Goal: Task Accomplishment & Management: Manage account settings

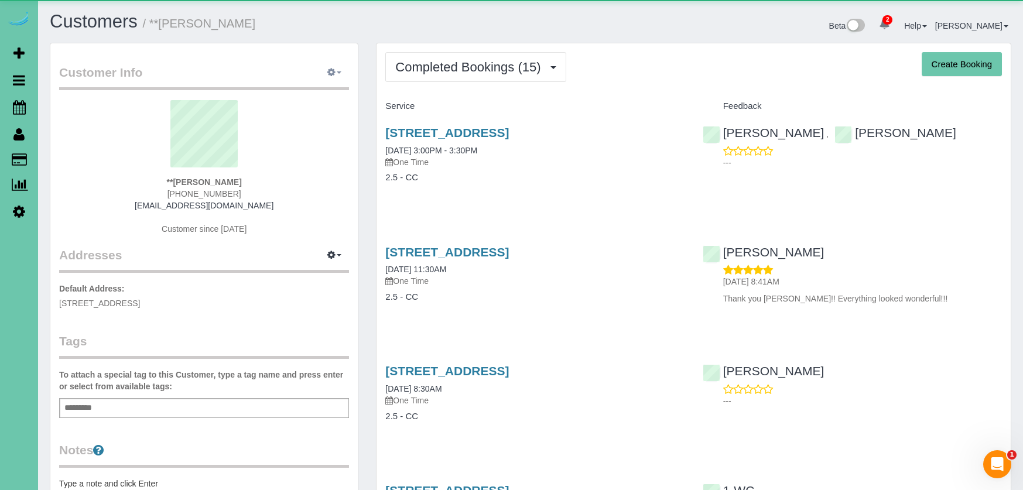
click at [337, 67] on button "button" at bounding box center [334, 73] width 29 height 18
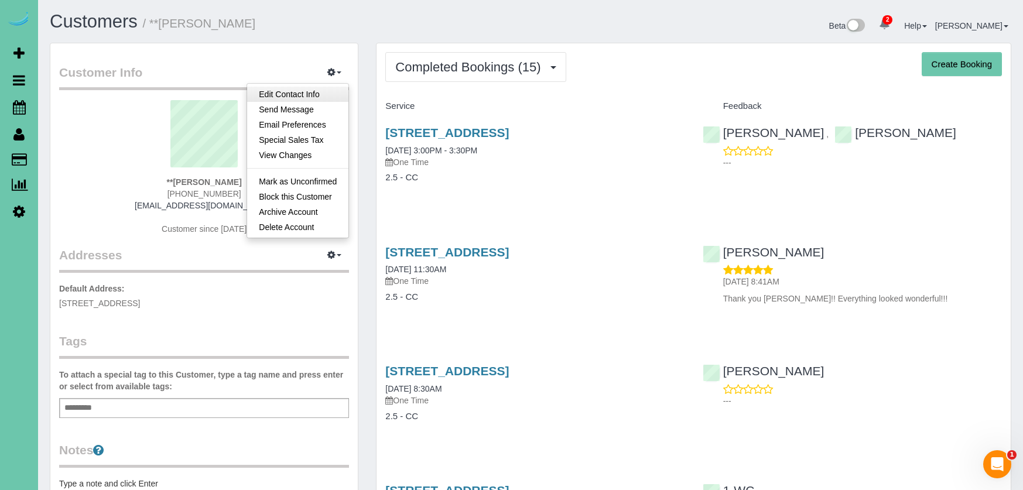
click at [327, 94] on link "Edit Contact Info" at bounding box center [297, 94] width 101 height 15
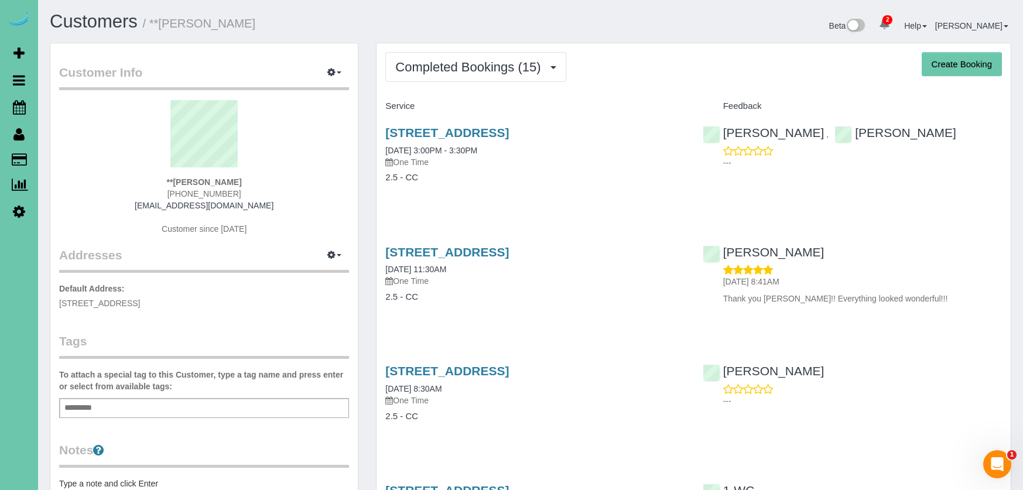
select select "NE"
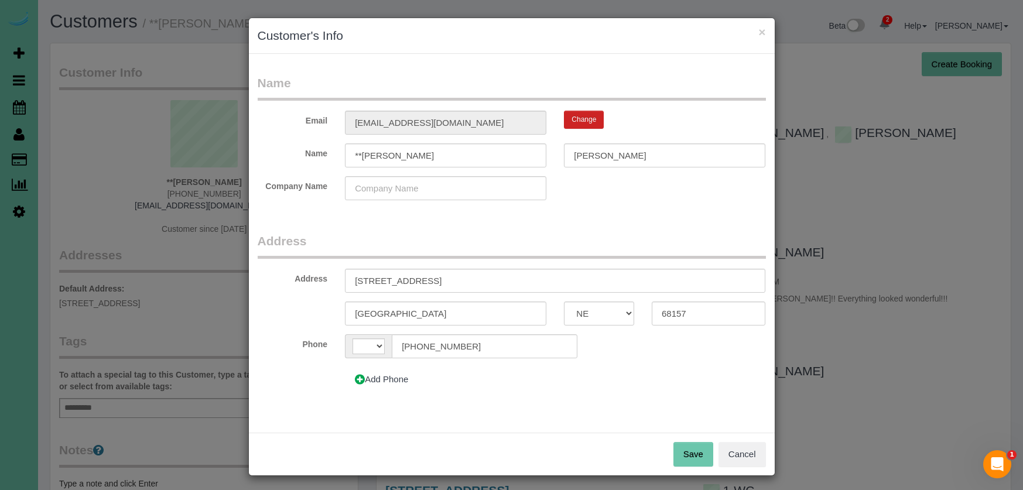
select select "string:[GEOGRAPHIC_DATA]"
drag, startPoint x: 405, startPoint y: 156, endPoint x: 361, endPoint y: 155, distance: 43.9
type input "**Tammy"
click at [685, 449] on button "Save" at bounding box center [694, 454] width 40 height 25
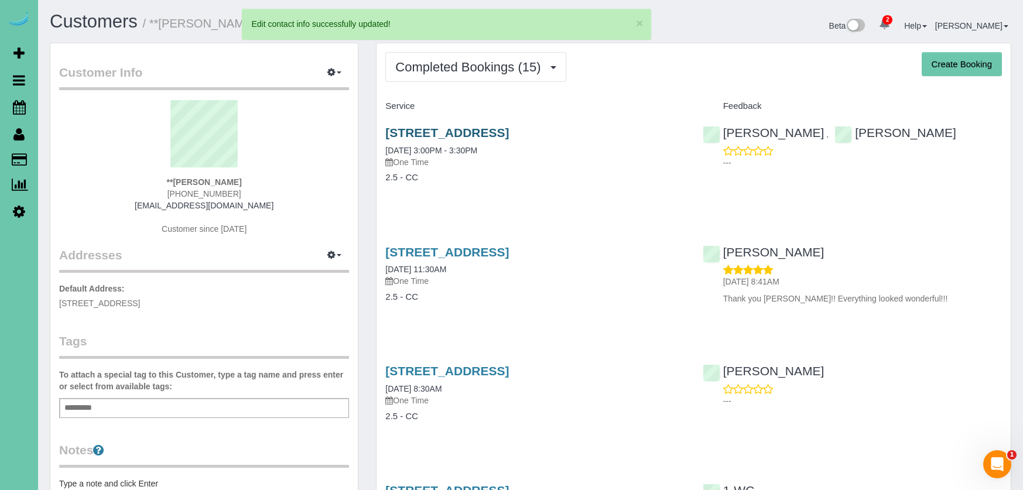
click at [495, 126] on link "6913 Sun Valley Drive, Omaha, NE 68157" at bounding box center [447, 132] width 124 height 13
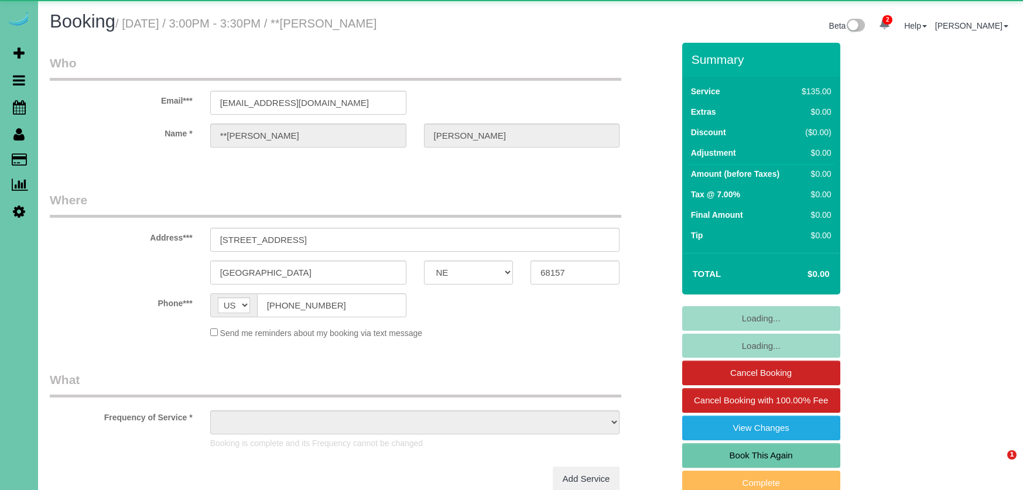
select select "NE"
select select "object:972"
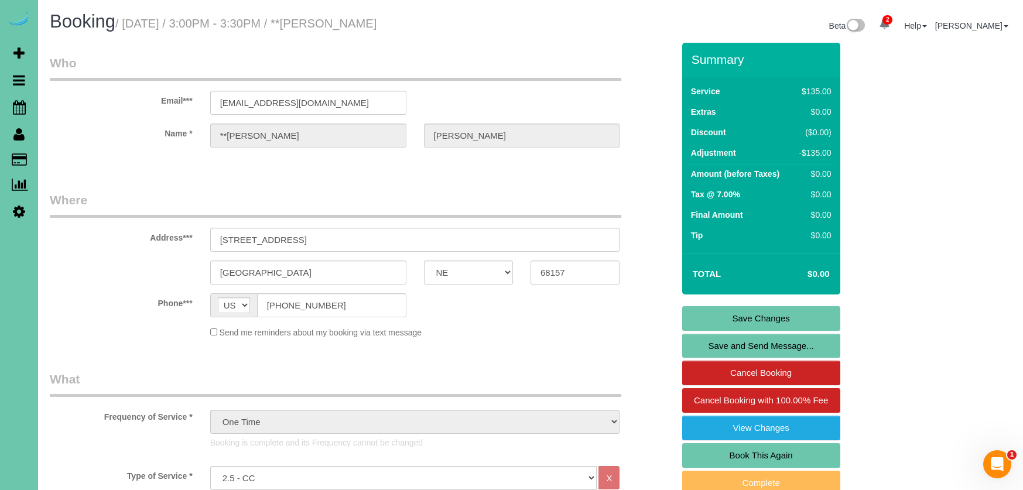
click at [791, 453] on link "Book This Again" at bounding box center [761, 455] width 158 height 25
select select "NE"
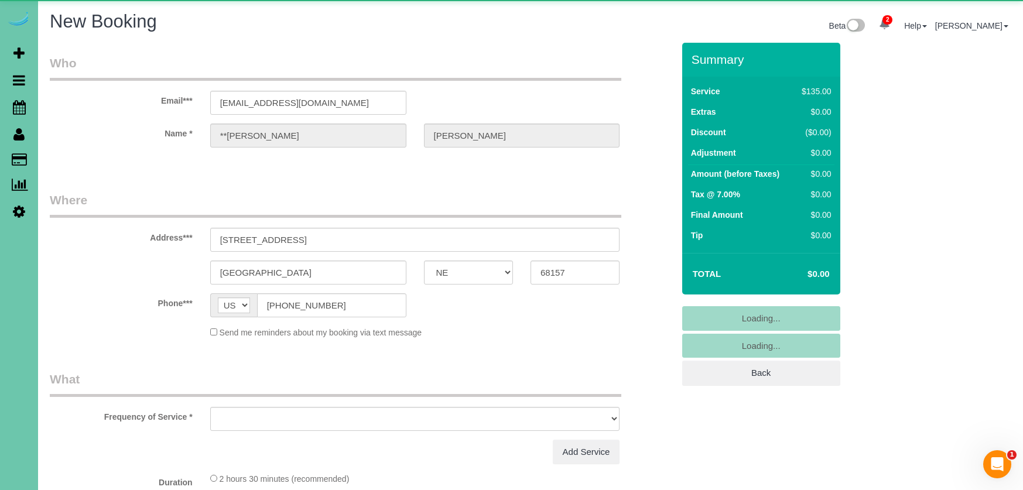
select select "string:fspay"
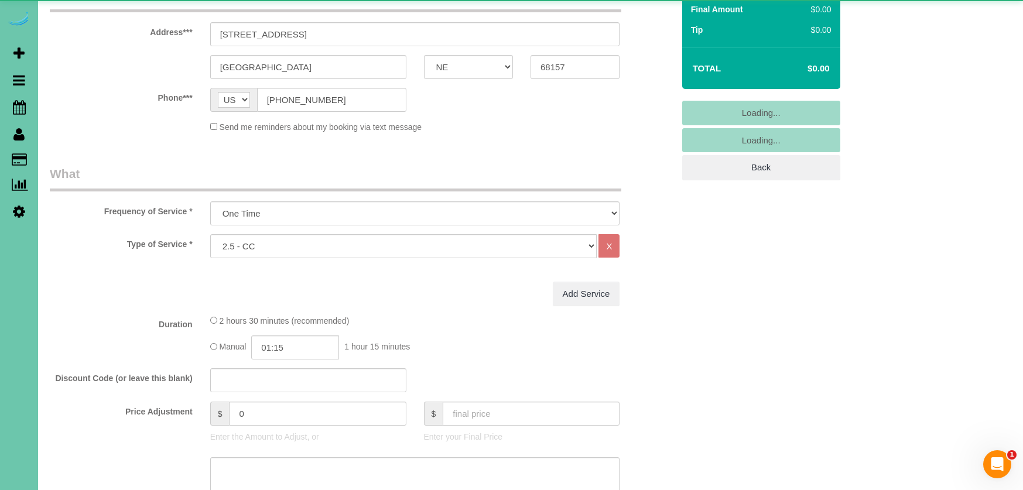
select select "object:1744"
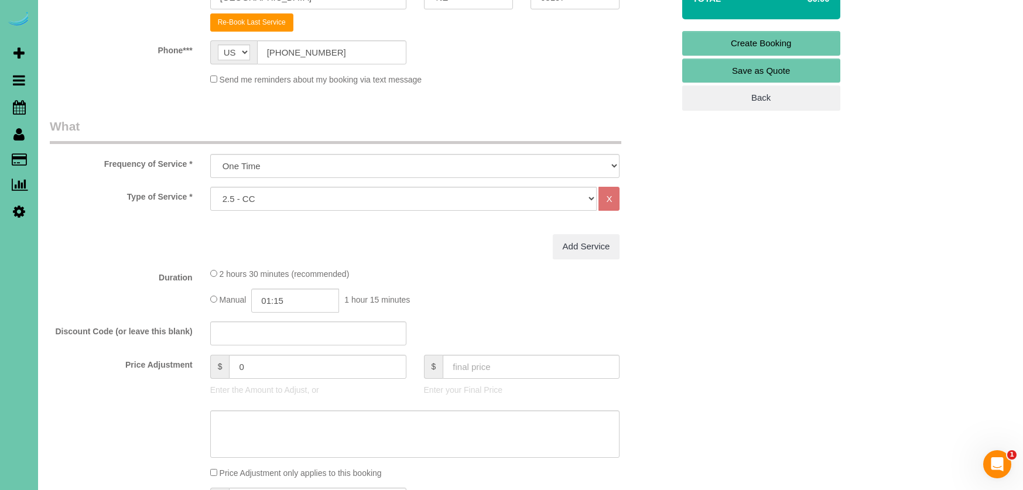
scroll to position [281, 0]
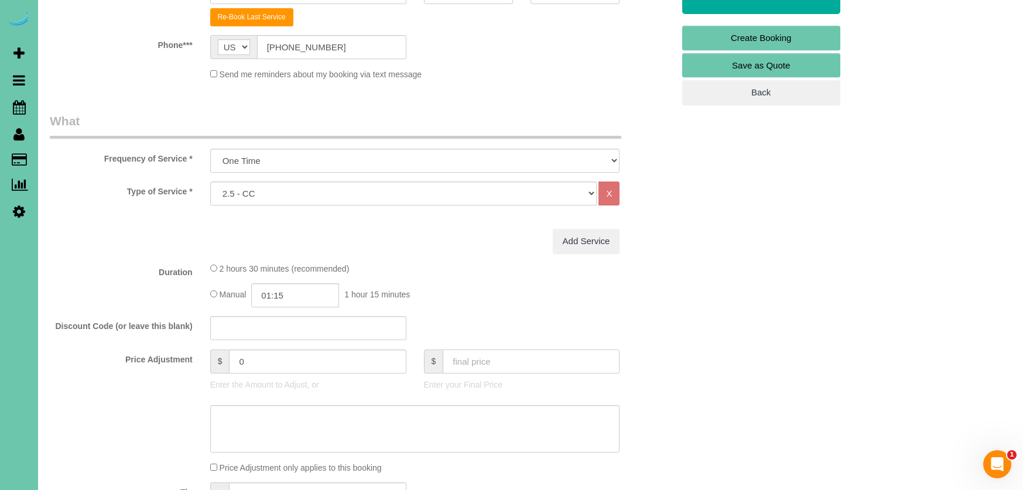
click at [493, 357] on input "text" at bounding box center [531, 362] width 177 height 24
type input "0"
type input "-135"
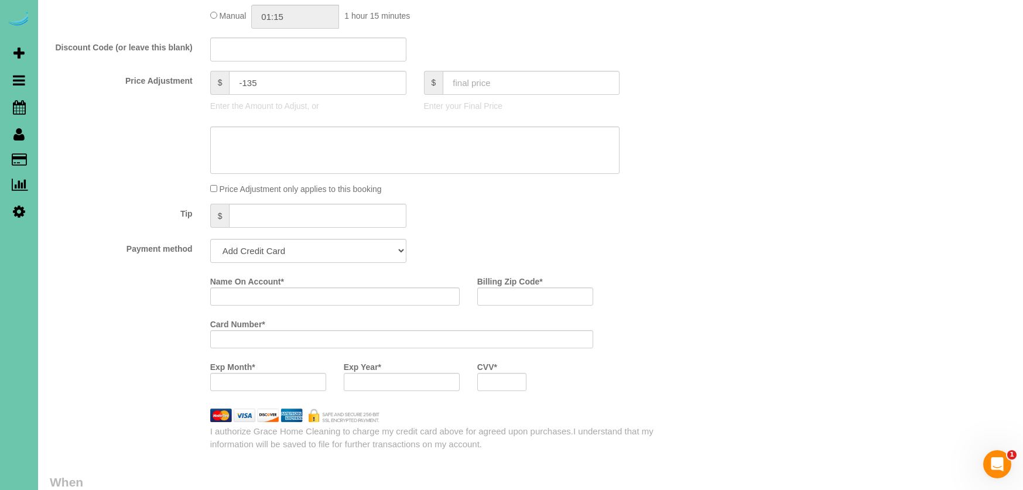
scroll to position [559, 0]
select select "string:check"
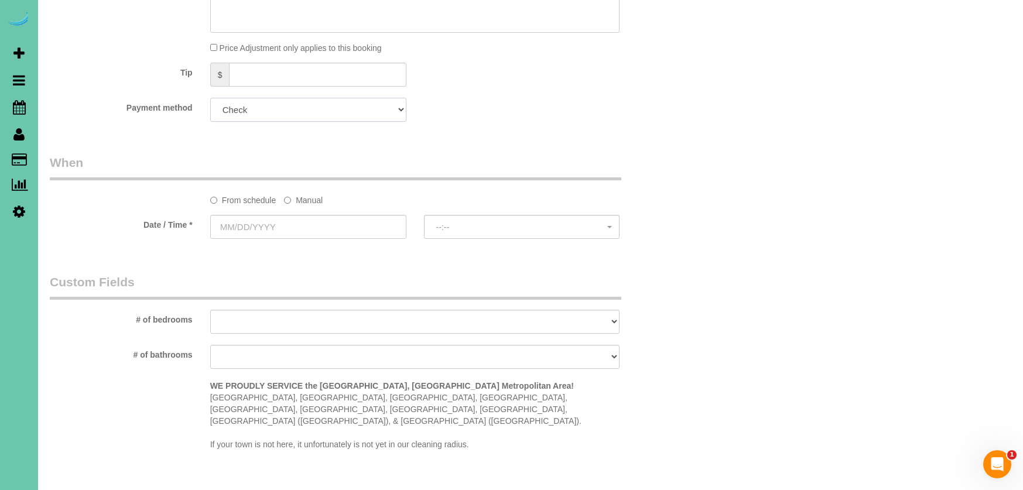
scroll to position [702, 0]
click at [310, 200] on label "Manual" at bounding box center [303, 197] width 39 height 16
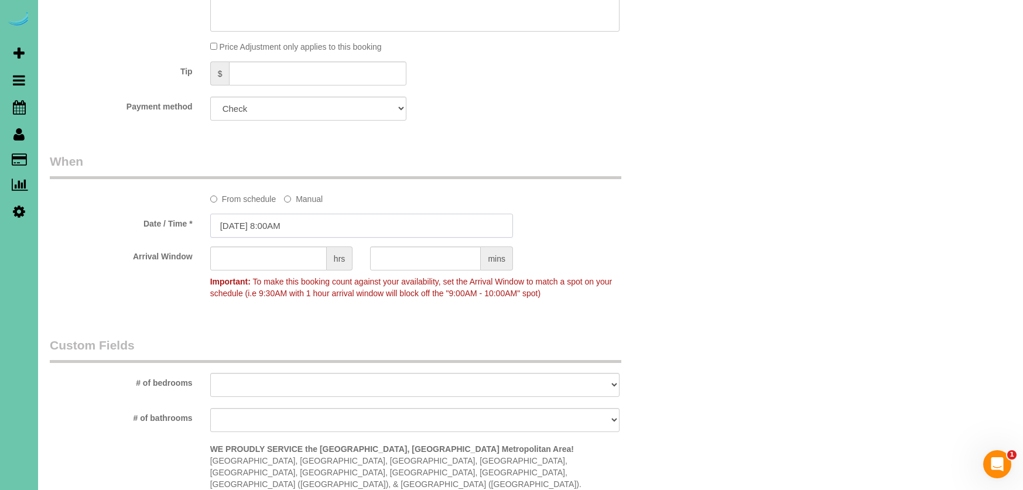
click at [266, 225] on input "[DATE] 8:00AM" at bounding box center [361, 226] width 303 height 24
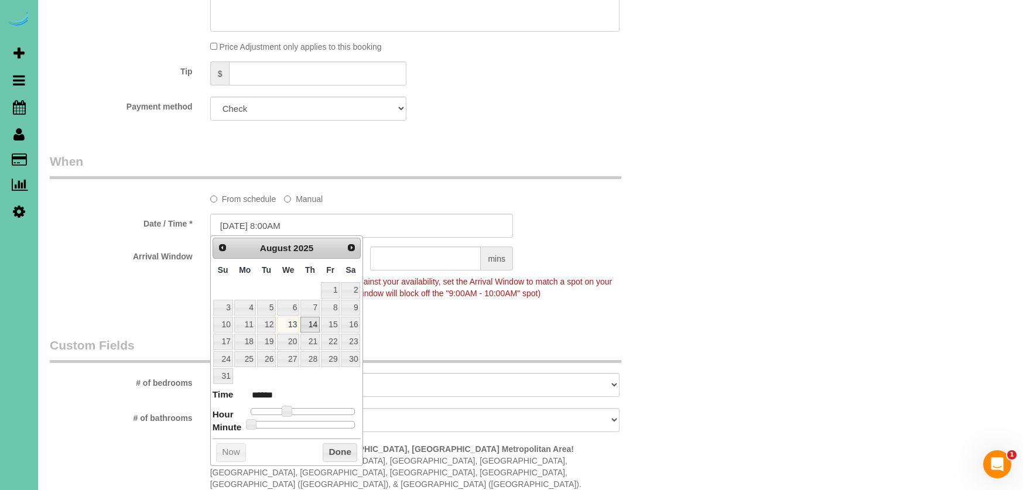
click at [315, 327] on link "14" at bounding box center [309, 325] width 19 height 16
type input "[DATE] 9:00AM"
type input "******"
type input "[DATE] 10:00AM"
type input "*******"
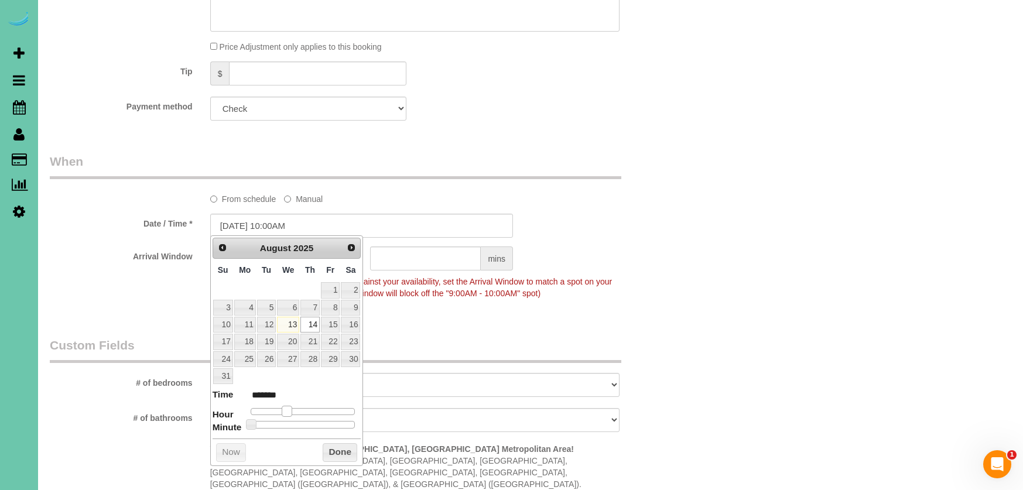
type input "[DATE] 11:00AM"
type input "*******"
type input "[DATE] 12:00PM"
type input "*******"
type input "[DATE] 1:00PM"
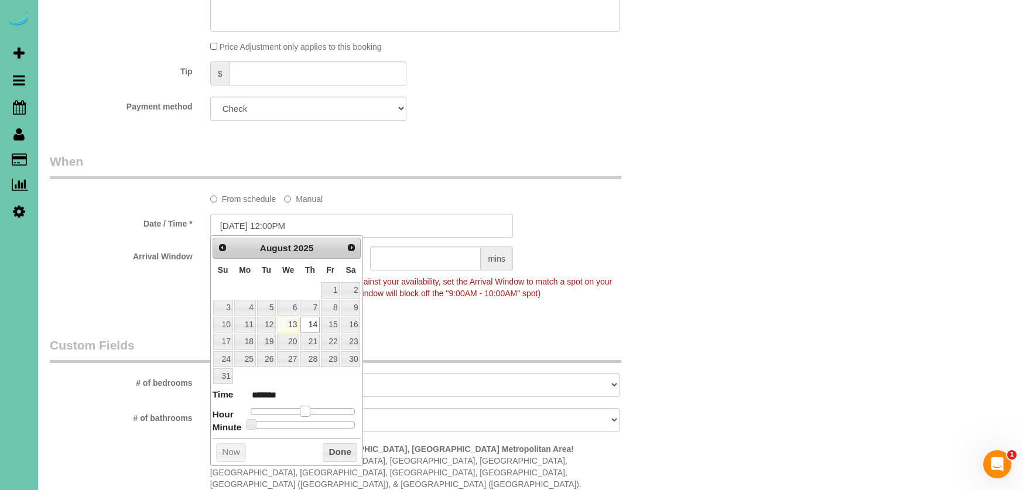
type input "******"
drag, startPoint x: 291, startPoint y: 410, endPoint x: 309, endPoint y: 412, distance: 18.8
click at [313, 409] on span at bounding box center [309, 411] width 11 height 11
click at [346, 446] on button "Done" at bounding box center [340, 452] width 35 height 19
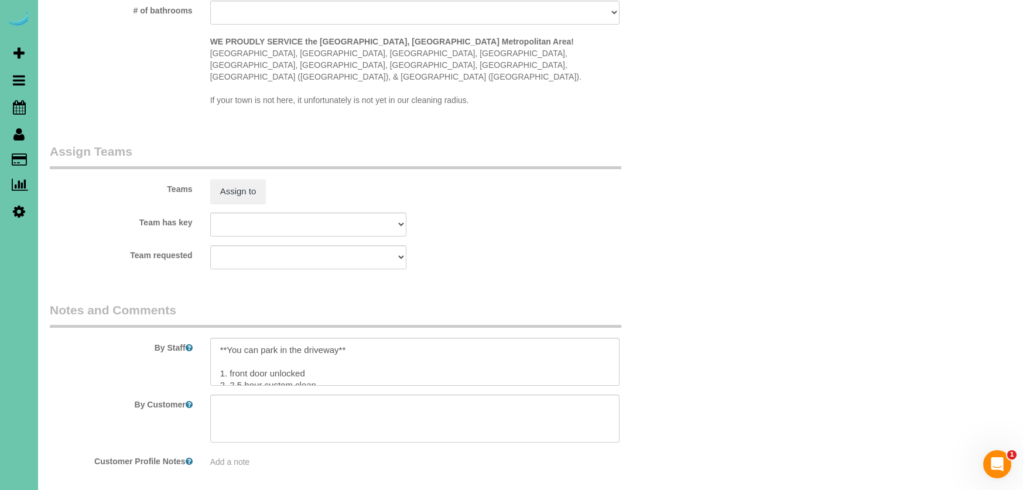
scroll to position [1107, 0]
click at [227, 182] on button "Assign to" at bounding box center [238, 194] width 56 height 25
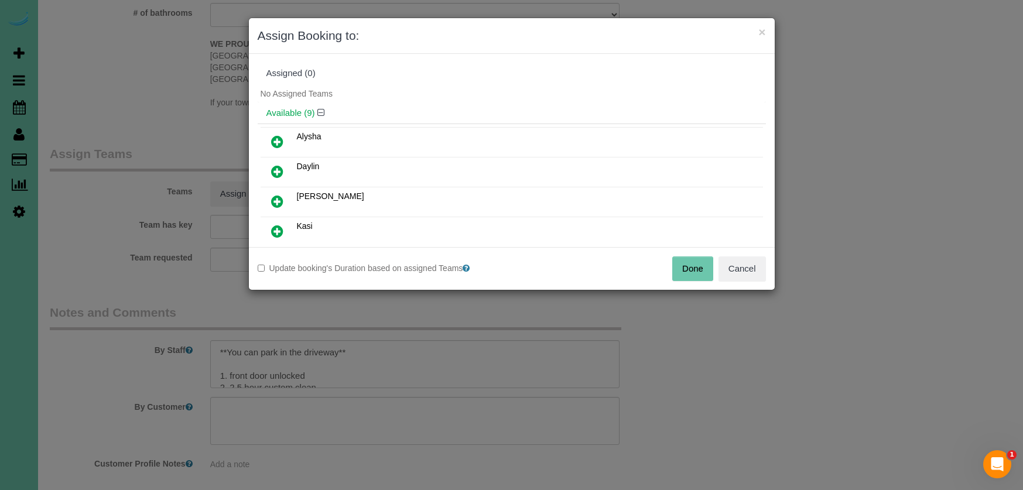
click at [281, 168] on icon at bounding box center [277, 172] width 12 height 14
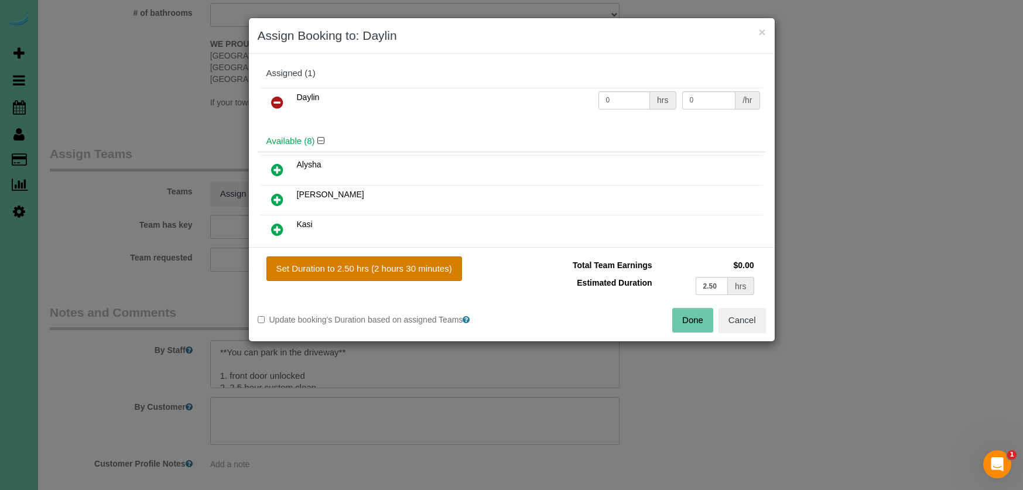
click at [358, 258] on button "Set Duration to 2.50 hrs (2 hours 30 minutes)" at bounding box center [365, 269] width 196 height 25
type input "2.50"
click at [702, 321] on button "Done" at bounding box center [692, 320] width 41 height 25
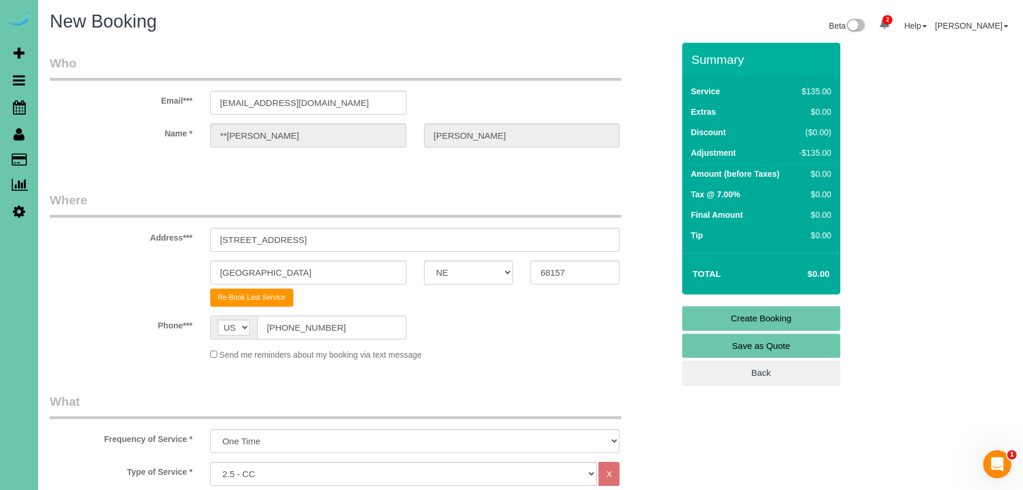
scroll to position [0, 0]
drag, startPoint x: 723, startPoint y: 313, endPoint x: 687, endPoint y: 312, distance: 35.7
click at [722, 313] on link "Create Booking" at bounding box center [761, 318] width 158 height 25
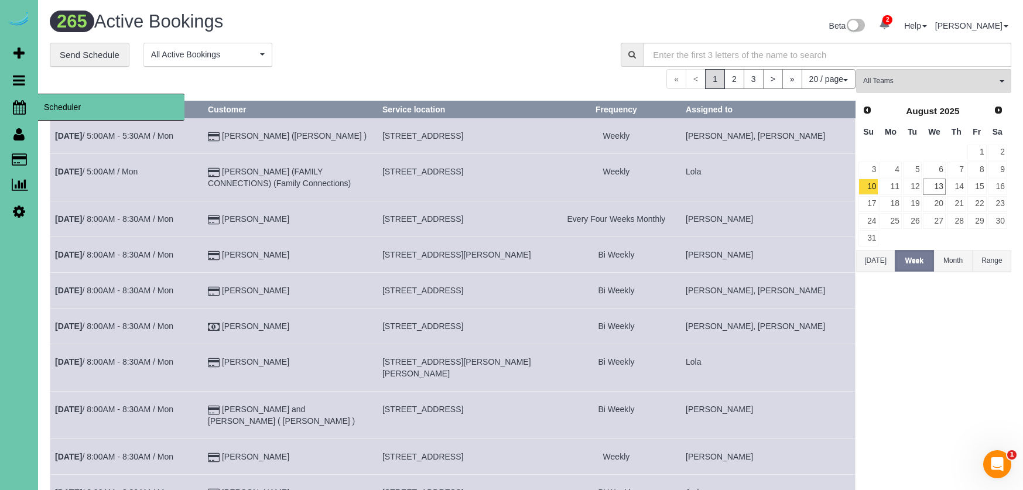
click at [15, 105] on icon at bounding box center [19, 107] width 13 height 14
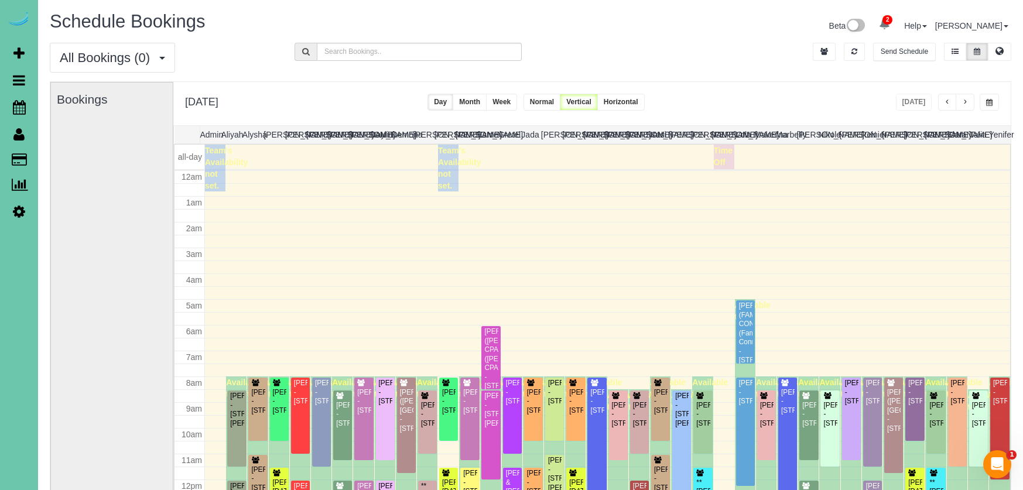
scroll to position [155, 0]
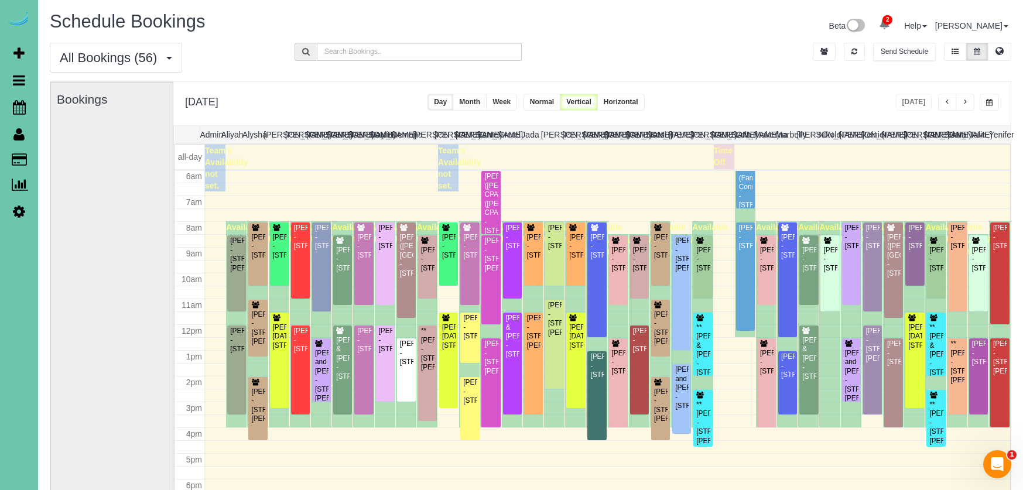
click at [969, 104] on button "button" at bounding box center [965, 102] width 19 height 17
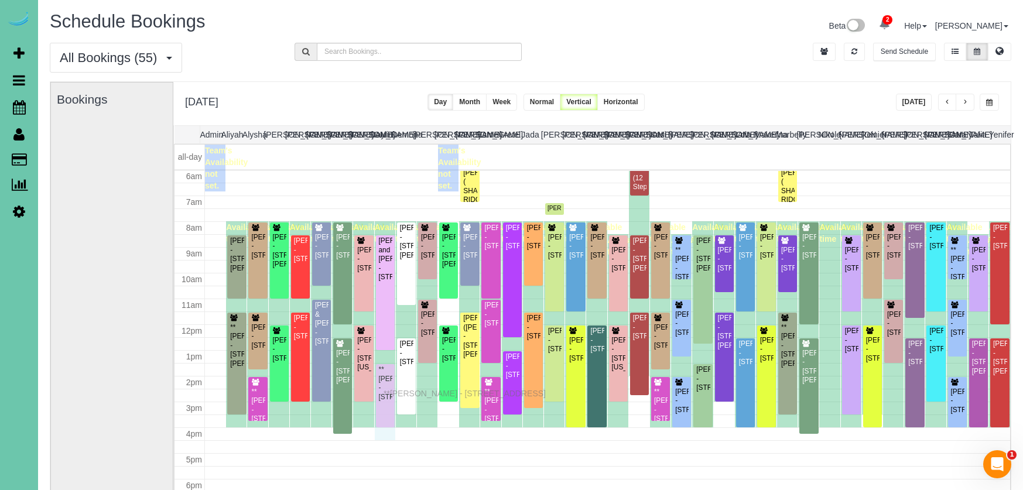
drag, startPoint x: 386, startPoint y: 380, endPoint x: 387, endPoint y: 392, distance: 12.3
click at [1003, 51] on icon at bounding box center [1000, 50] width 8 height 7
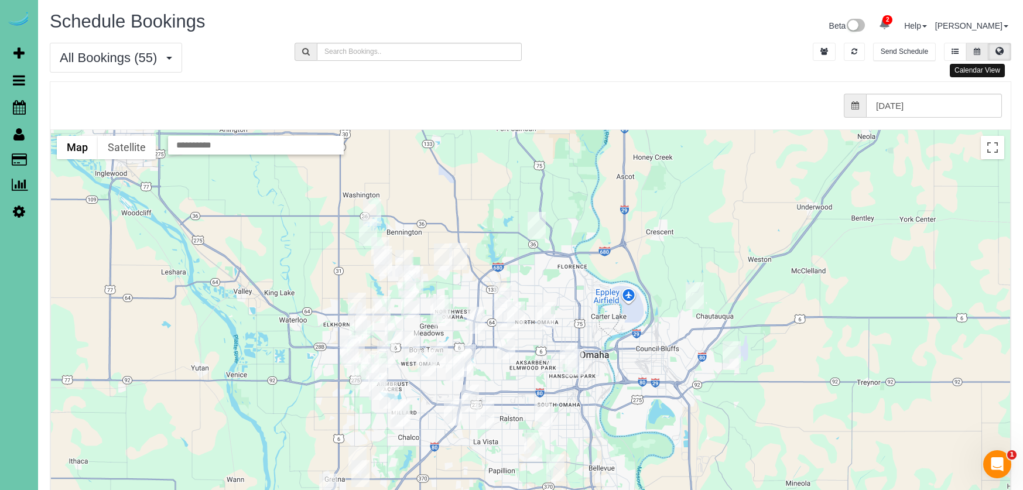
click at [975, 48] on icon at bounding box center [977, 51] width 6 height 7
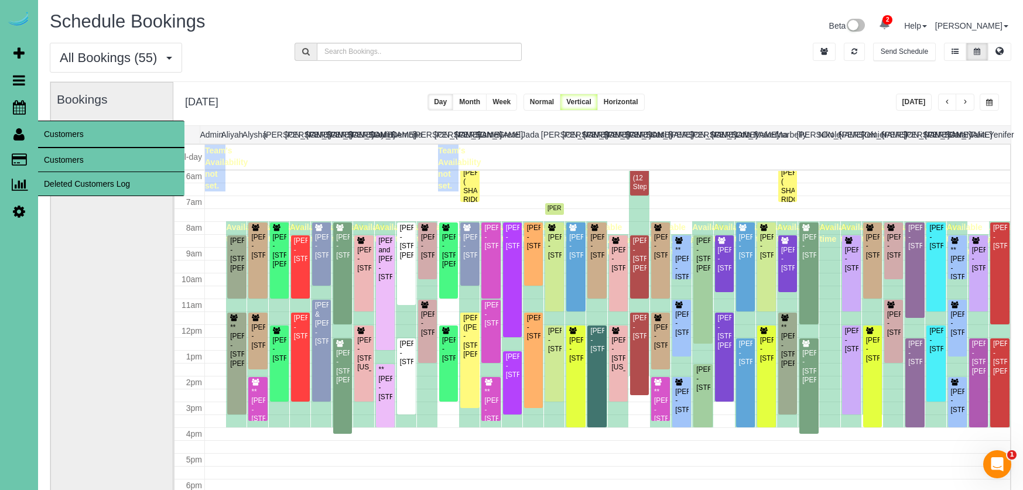
click at [62, 155] on link "Customers" at bounding box center [111, 159] width 146 height 23
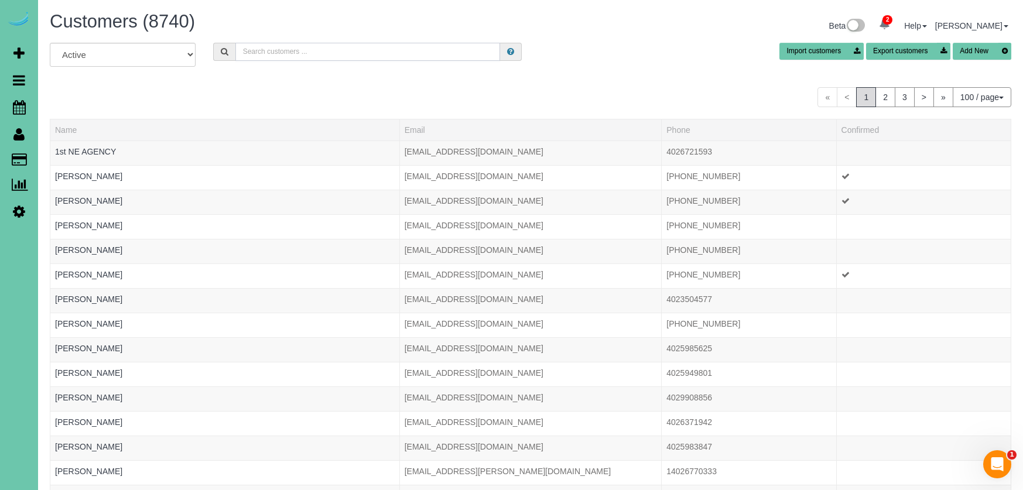
click at [264, 49] on input "text" at bounding box center [367, 52] width 265 height 18
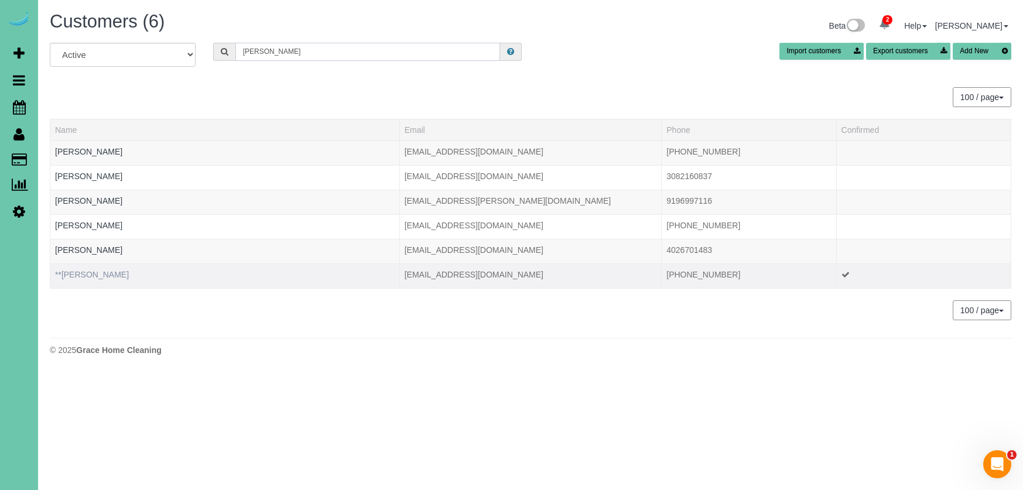
type input "Emily s"
click at [79, 276] on link "**Emily Smith" at bounding box center [92, 274] width 74 height 9
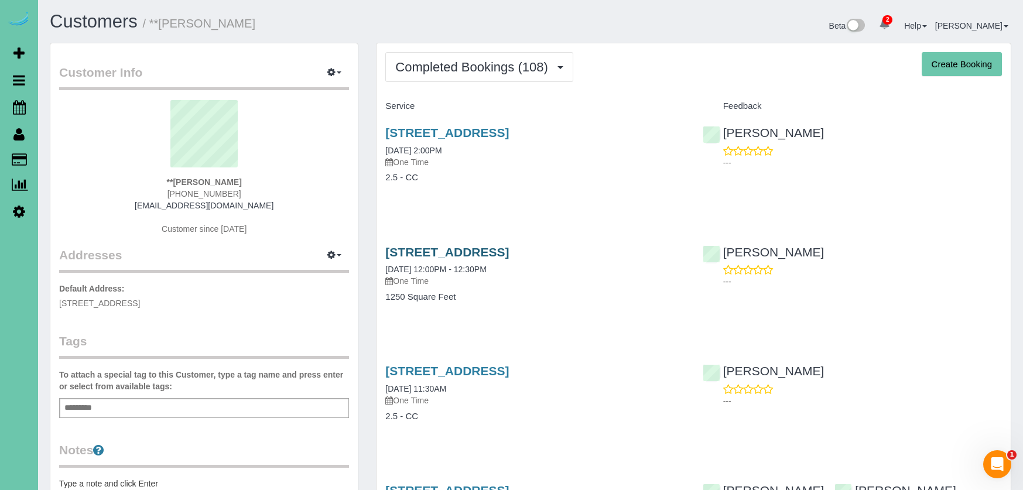
click at [509, 250] on link "2032 N 65th Street, Omaha, NE 68104" at bounding box center [447, 251] width 124 height 13
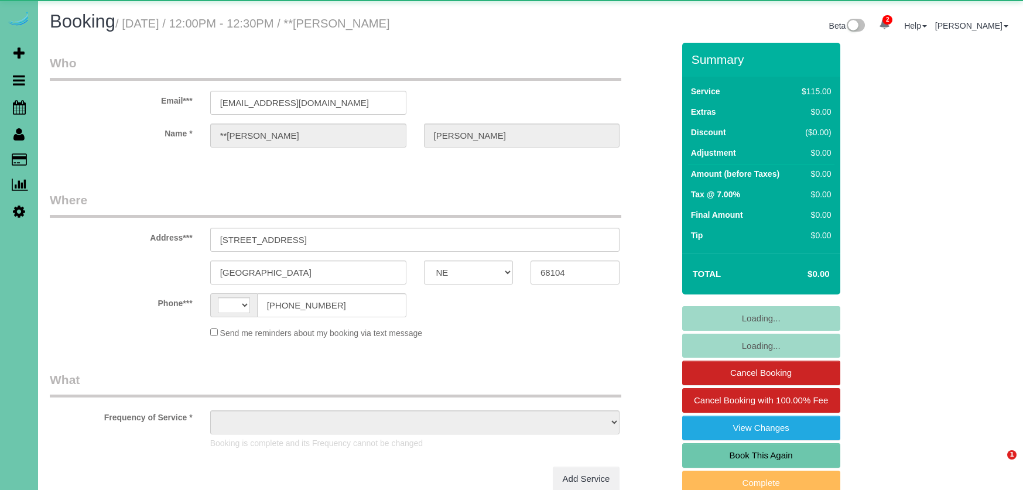
select select "NE"
select select "string:[GEOGRAPHIC_DATA]"
select select "object:877"
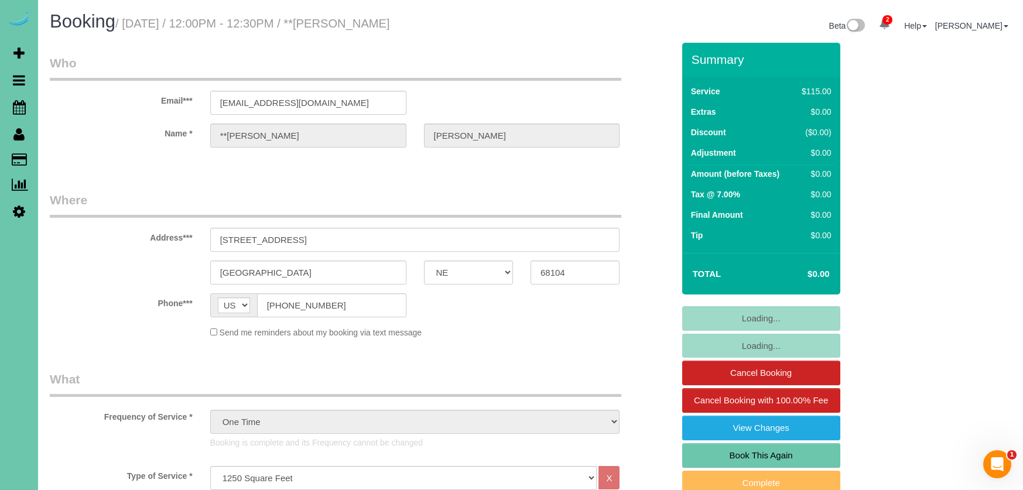
click at [754, 455] on link "Book This Again" at bounding box center [761, 455] width 158 height 25
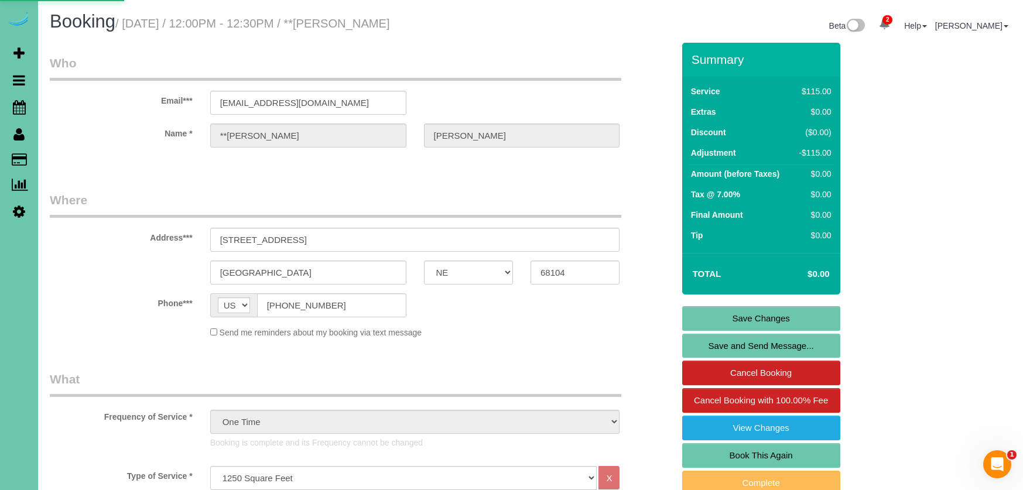
select select "NE"
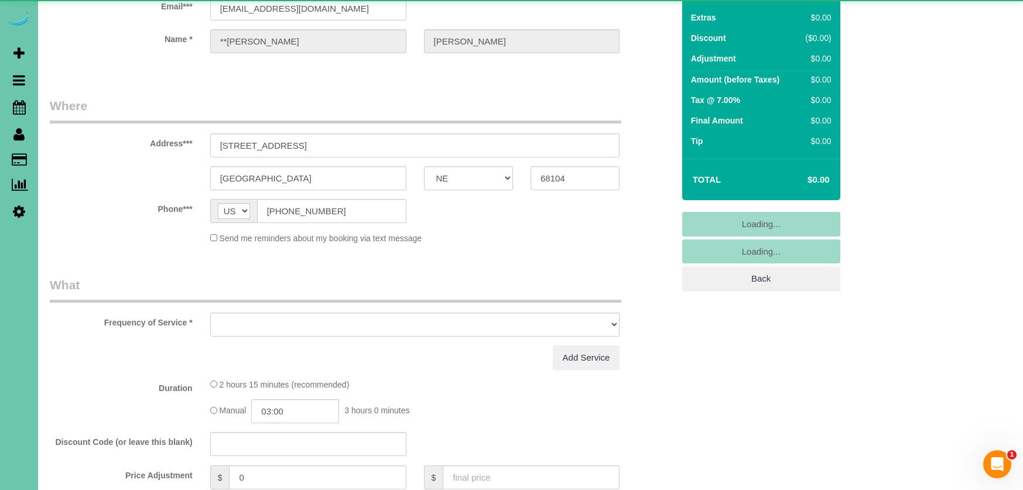
select select "string:fspay"
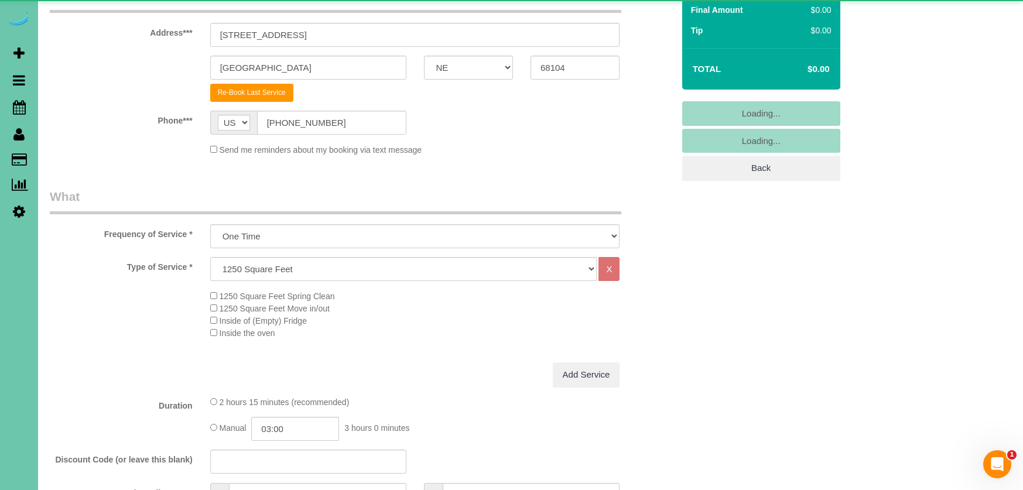
select select "object:1673"
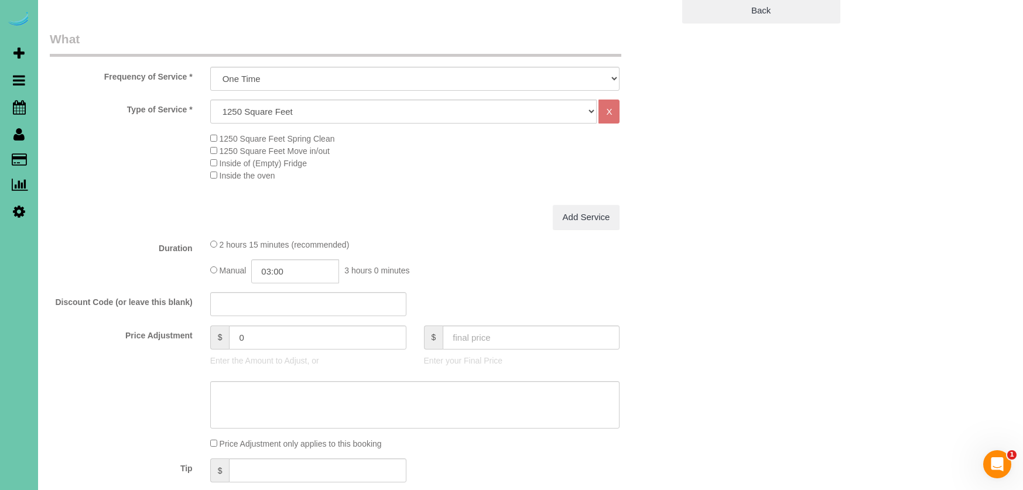
scroll to position [364, 0]
click at [305, 267] on input "03:00" at bounding box center [295, 270] width 88 height 24
type input "02:00"
drag, startPoint x: 281, startPoint y: 296, endPoint x: 306, endPoint y: 298, distance: 25.8
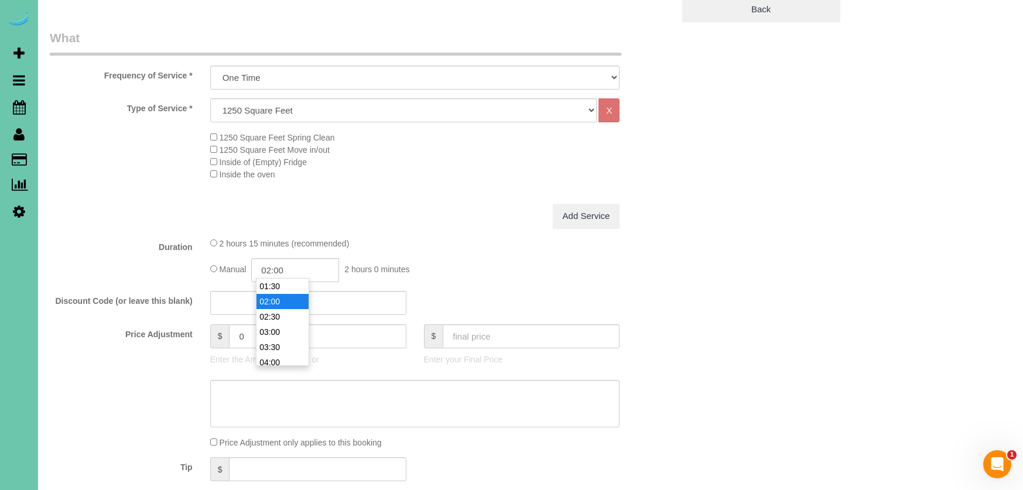
click at [281, 296] on li "02:00" at bounding box center [283, 301] width 52 height 15
click at [490, 336] on input "text" at bounding box center [531, 336] width 177 height 24
type input "0"
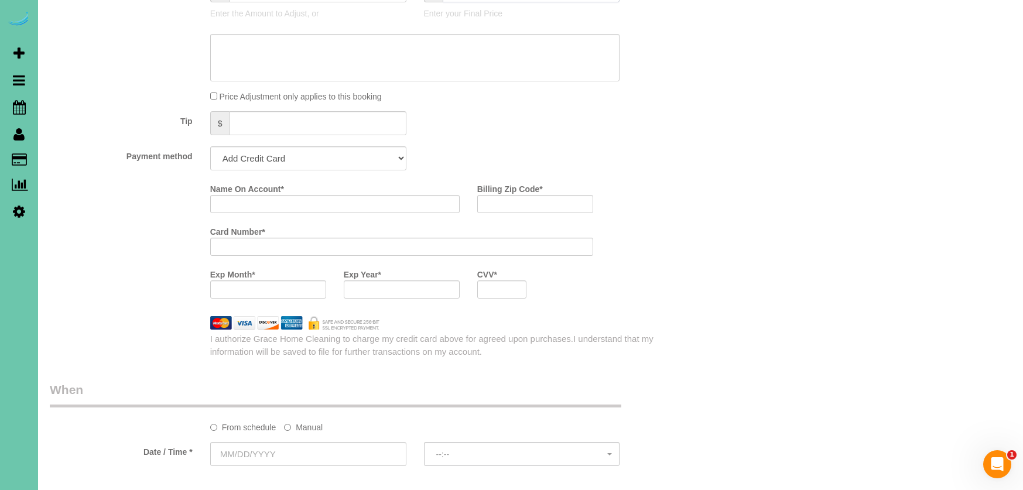
type input "-115"
select select "string:check"
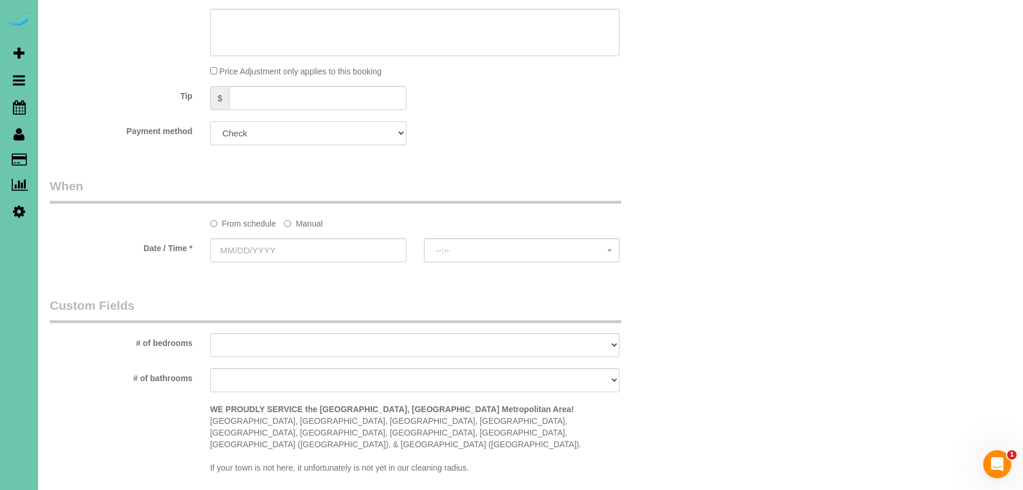
scroll to position [736, 0]
click at [302, 213] on label "Manual" at bounding box center [303, 221] width 39 height 16
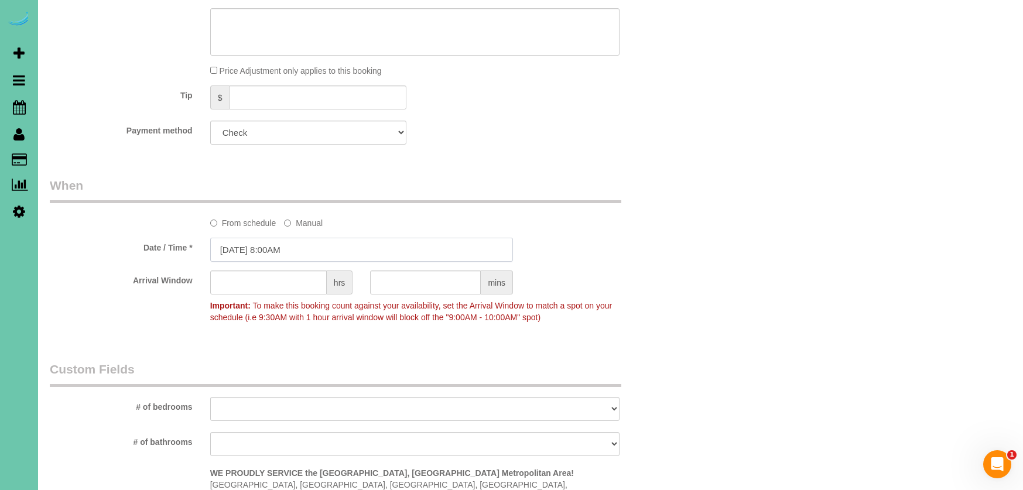
click at [302, 240] on input "[DATE] 8:00AM" at bounding box center [361, 250] width 303 height 24
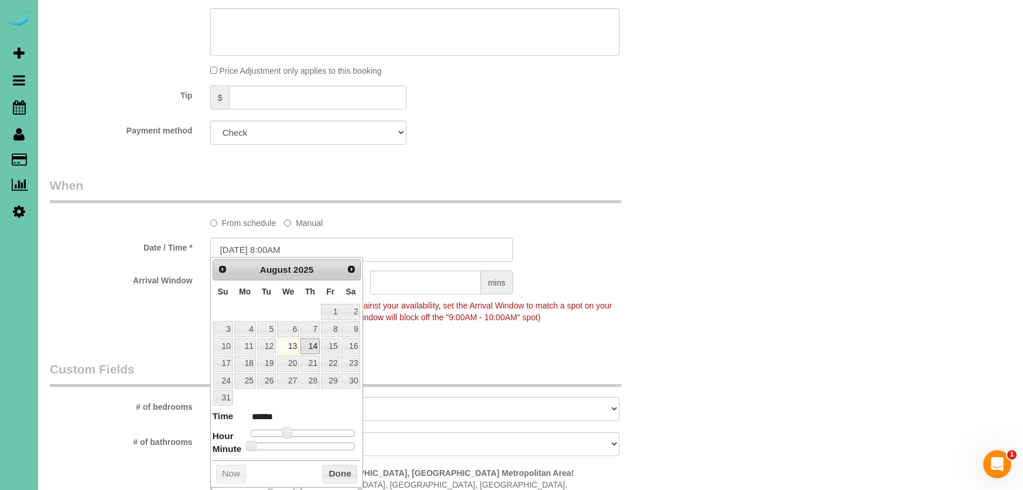
click at [307, 349] on link "14" at bounding box center [309, 347] width 19 height 16
type input "[DATE] 9:00AM"
type input "******"
type input "[DATE] 10:00AM"
type input "*******"
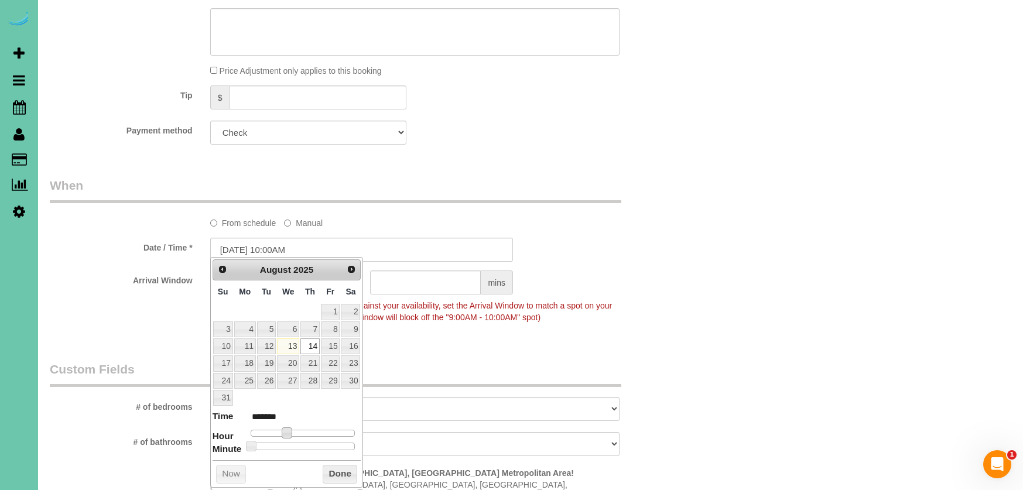
type input "[DATE] 11:00AM"
type input "*******"
type input "[DATE] 12:00PM"
type input "*******"
type input "[DATE] 1:00PM"
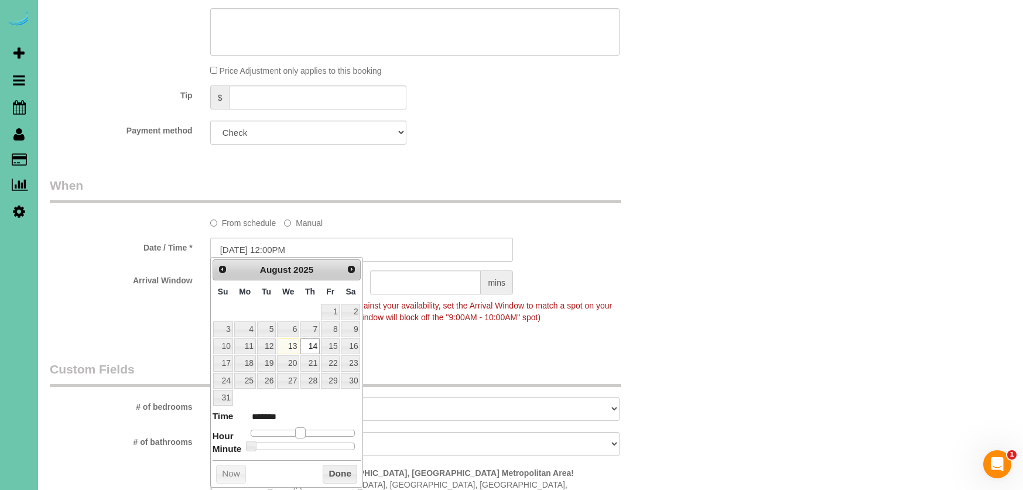
type input "******"
type input "[DATE] 2:00PM"
type input "******"
drag, startPoint x: 287, startPoint y: 427, endPoint x: 314, endPoint y: 426, distance: 27.0
click at [314, 428] on span at bounding box center [314, 433] width 11 height 11
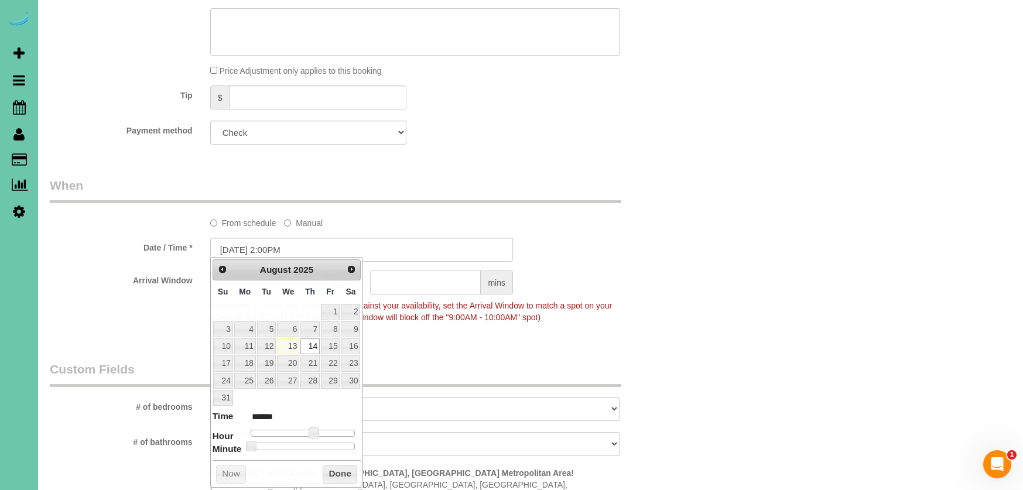
click at [408, 276] on input "text" at bounding box center [425, 283] width 111 height 24
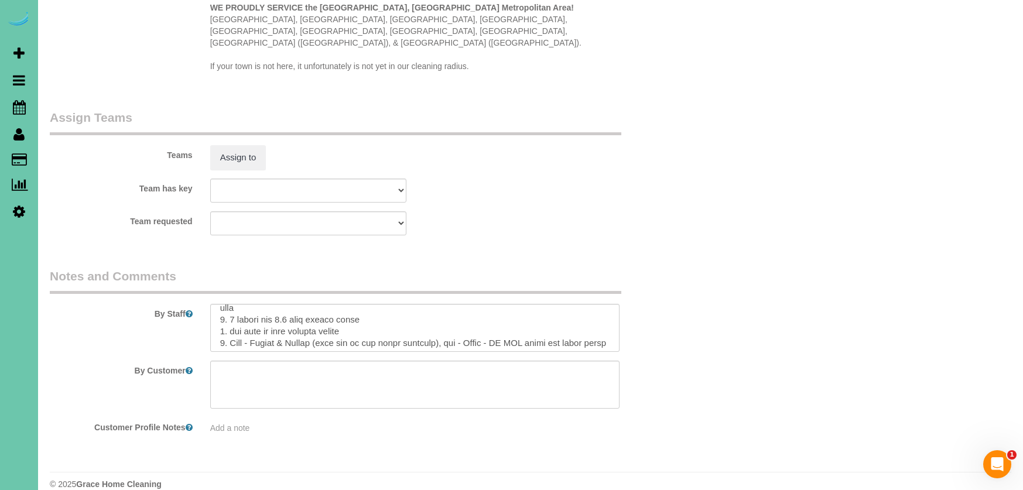
scroll to position [33, 0]
type input "30"
drag, startPoint x: 369, startPoint y: 299, endPoint x: 228, endPoint y: 295, distance: 141.2
click at [228, 304] on textarea at bounding box center [415, 328] width 410 height 48
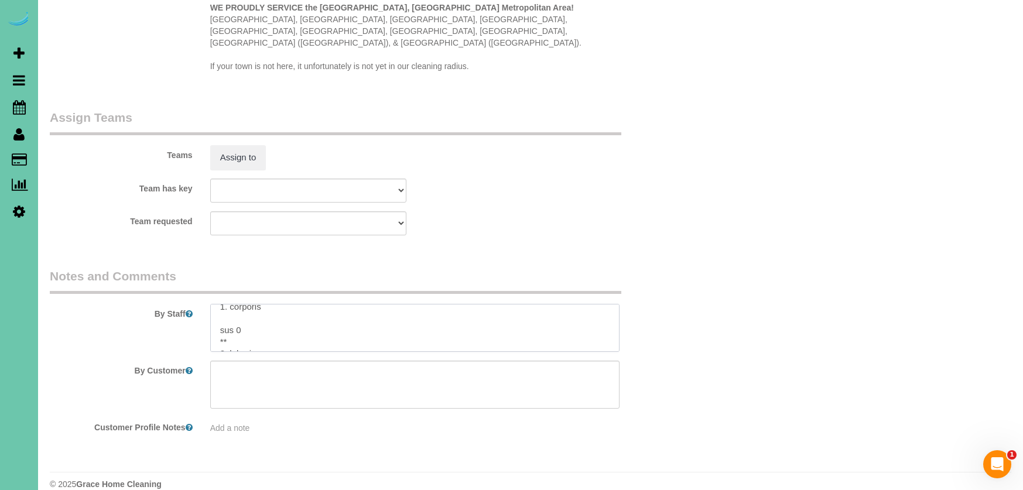
scroll to position [215, 0]
drag, startPoint x: 220, startPoint y: 293, endPoint x: 251, endPoint y: 299, distance: 31.6
click at [251, 304] on textarea at bounding box center [415, 328] width 410 height 48
click at [305, 316] on textarea at bounding box center [415, 328] width 410 height 48
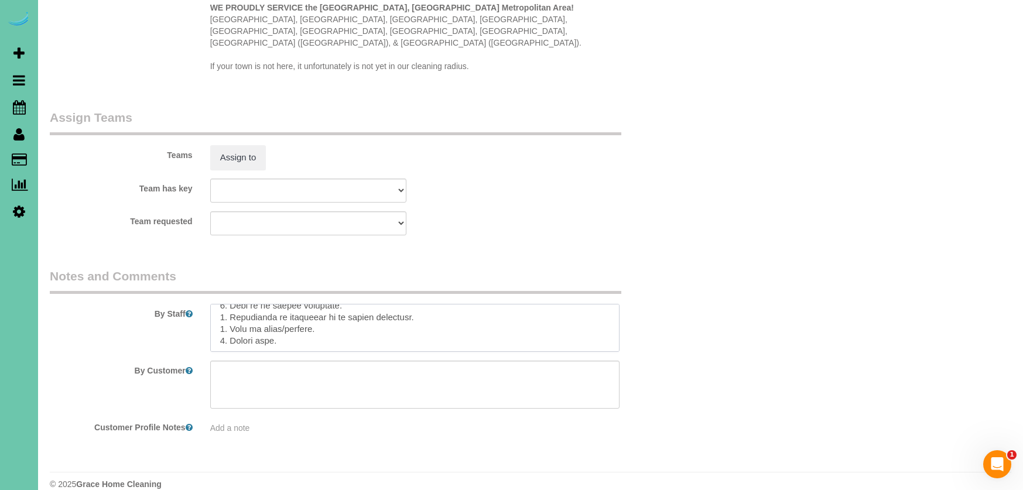
drag, startPoint x: 216, startPoint y: 315, endPoint x: 263, endPoint y: 440, distance: 133.8
click at [241, 320] on textarea at bounding box center [415, 328] width 410 height 48
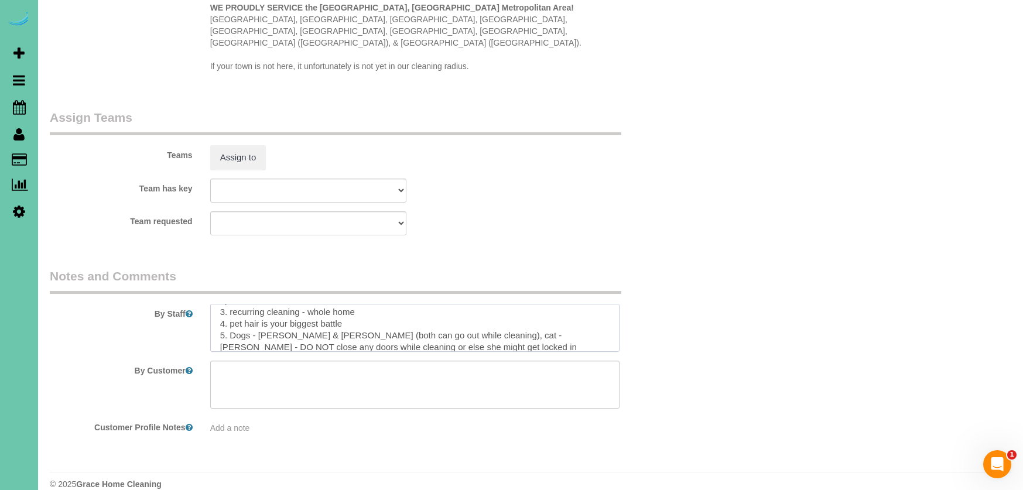
scroll to position [16, 0]
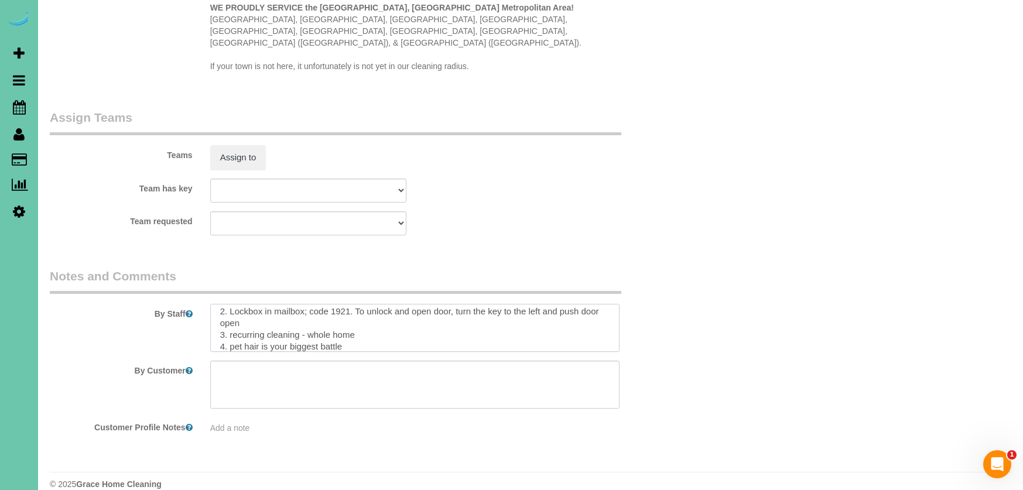
click at [387, 319] on textarea at bounding box center [415, 328] width 410 height 48
drag, startPoint x: 269, startPoint y: 303, endPoint x: 209, endPoint y: 290, distance: 61.2
click at [209, 304] on div at bounding box center [415, 328] width 428 height 48
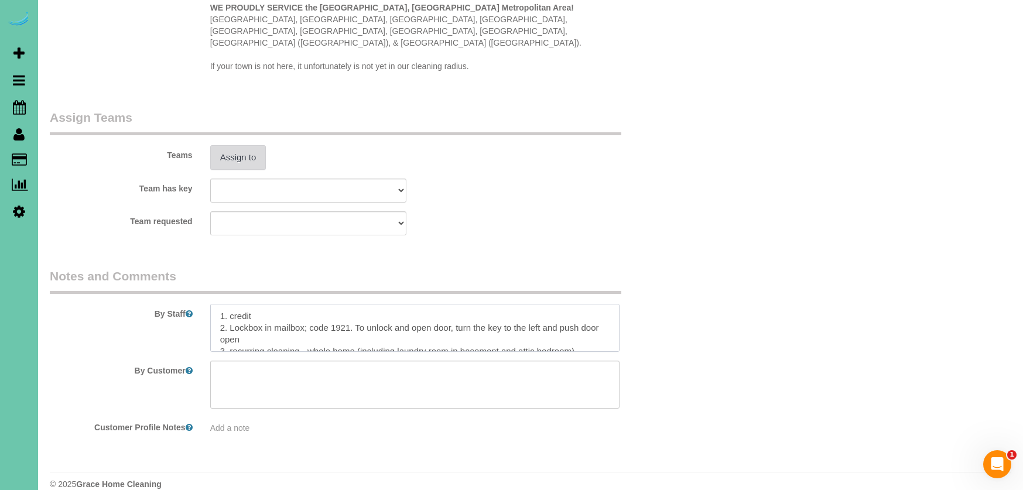
type textarea "1. credit 2. Lockbox in mailbox; code 1921. To unlock and open door, turn the k…"
click at [235, 148] on button "Assign to" at bounding box center [238, 157] width 56 height 25
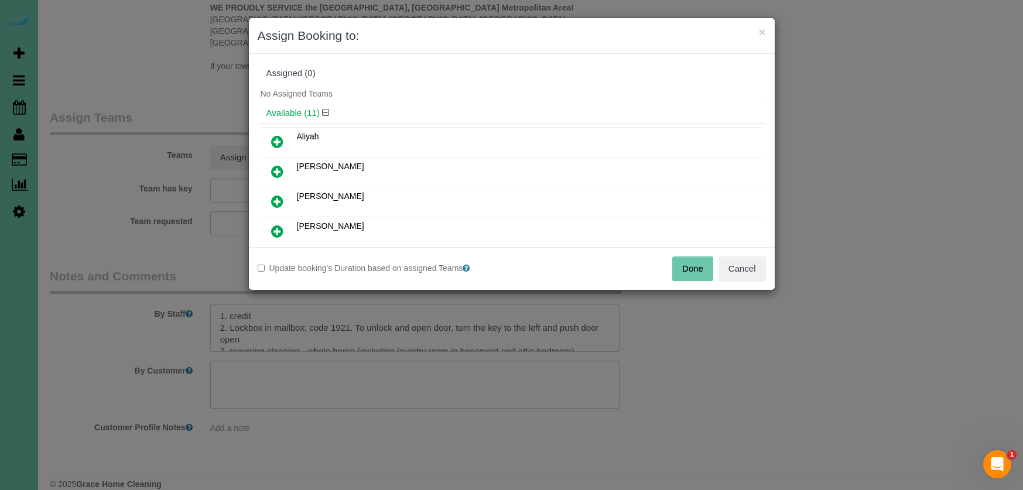
click at [278, 229] on icon at bounding box center [277, 231] width 12 height 14
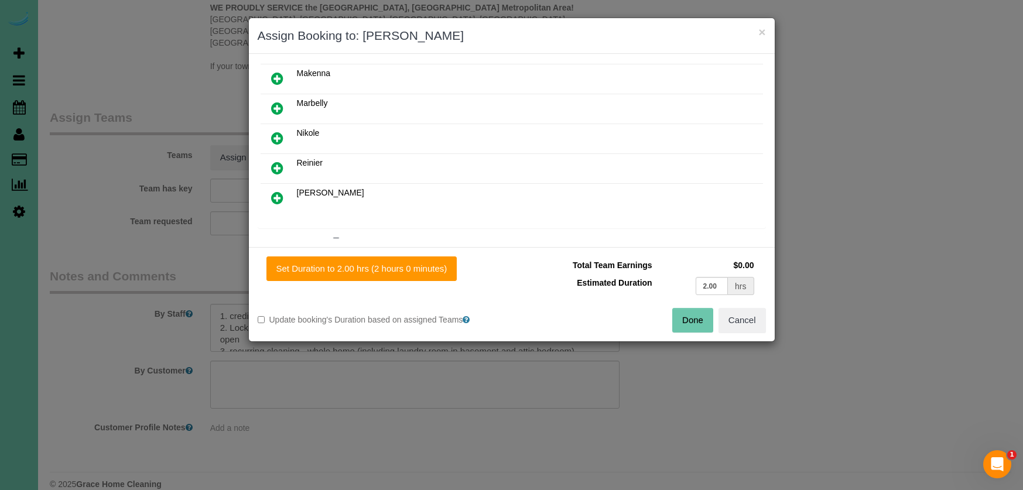
scroll to position [237, 0]
click at [278, 204] on icon at bounding box center [277, 203] width 12 height 14
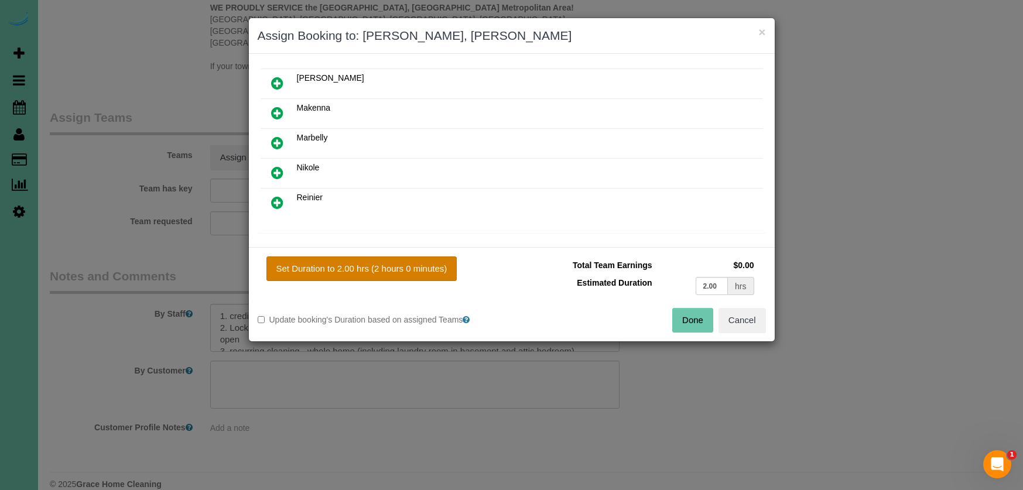
click at [377, 265] on button "Set Duration to 2.00 hrs (2 hours 0 minutes)" at bounding box center [362, 269] width 191 height 25
type input "2.00"
click at [714, 319] on div "Done Cancel" at bounding box center [643, 320] width 263 height 25
click at [698, 321] on button "Done" at bounding box center [692, 320] width 41 height 25
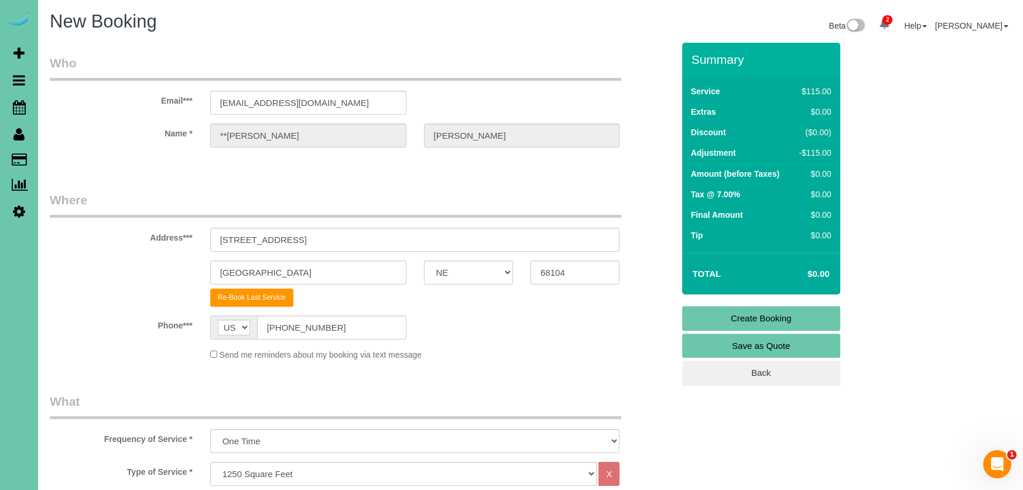
scroll to position [0, 0]
click at [703, 318] on link "Create Booking" at bounding box center [761, 318] width 158 height 25
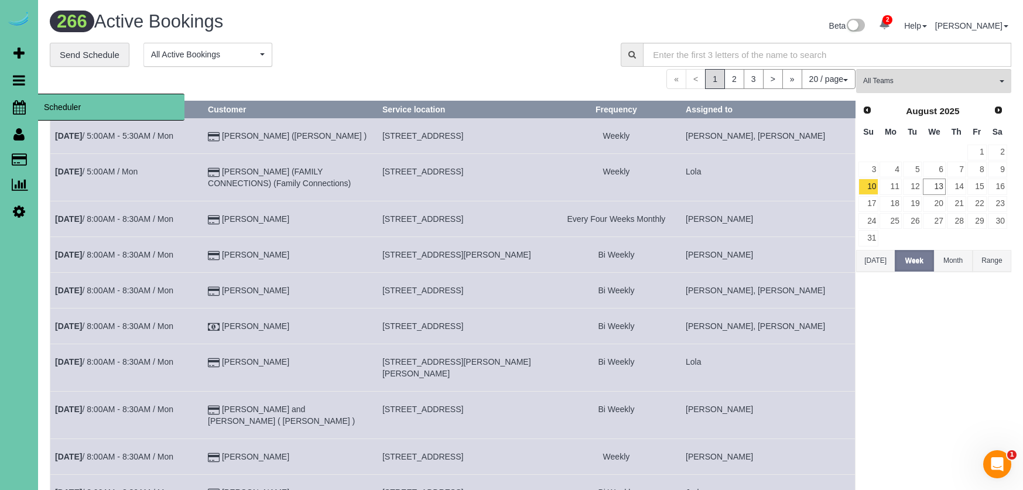
click at [18, 110] on icon at bounding box center [19, 107] width 13 height 14
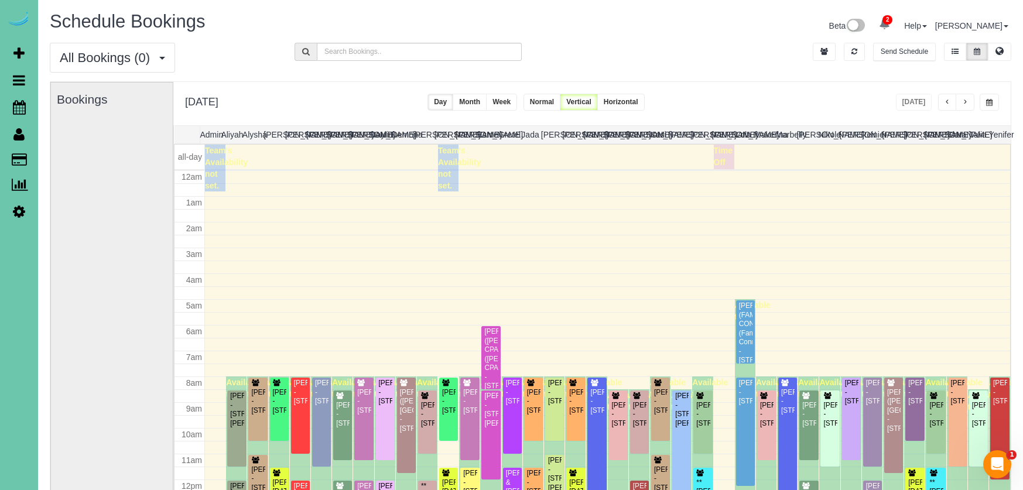
scroll to position [155, 0]
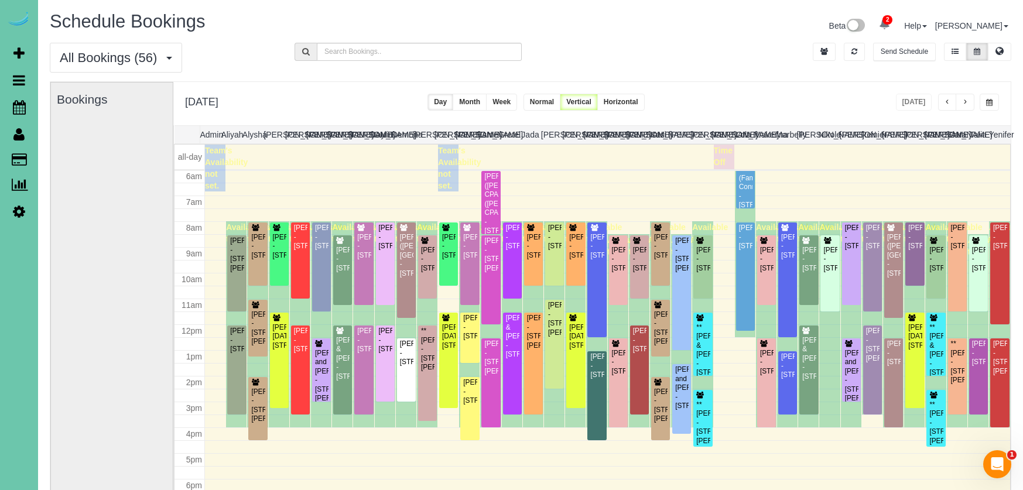
click at [962, 101] on span "button" at bounding box center [965, 102] width 6 height 7
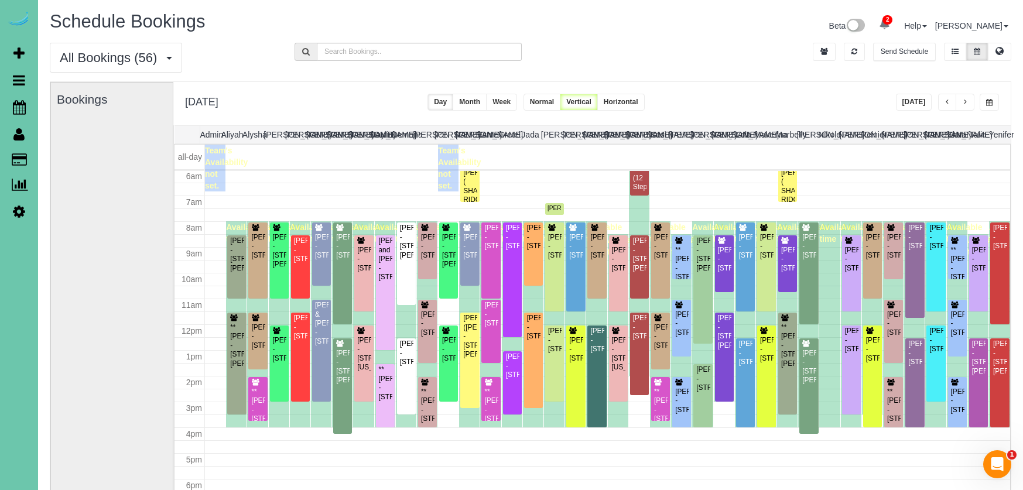
click at [961, 101] on button "button" at bounding box center [965, 102] width 19 height 17
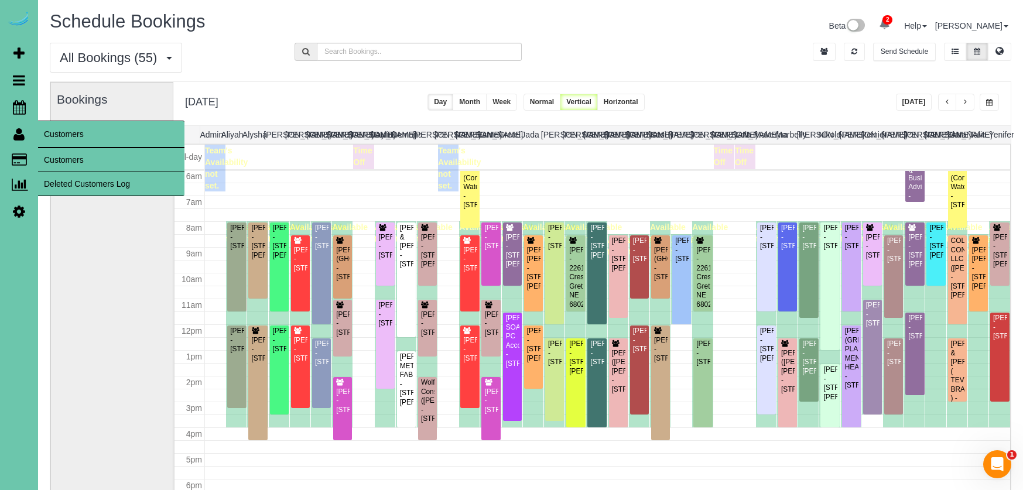
click at [78, 154] on link "Customers" at bounding box center [111, 159] width 146 height 23
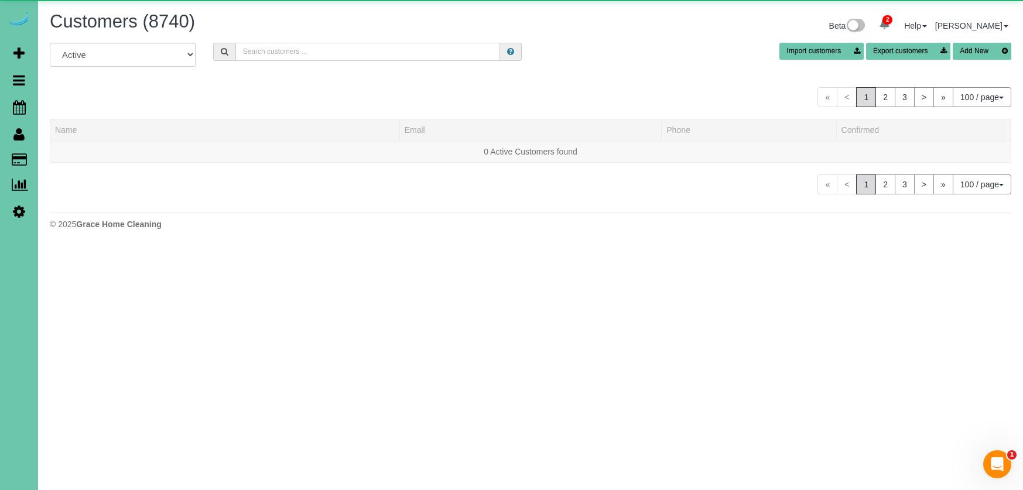
click at [329, 52] on input "text" at bounding box center [367, 52] width 265 height 18
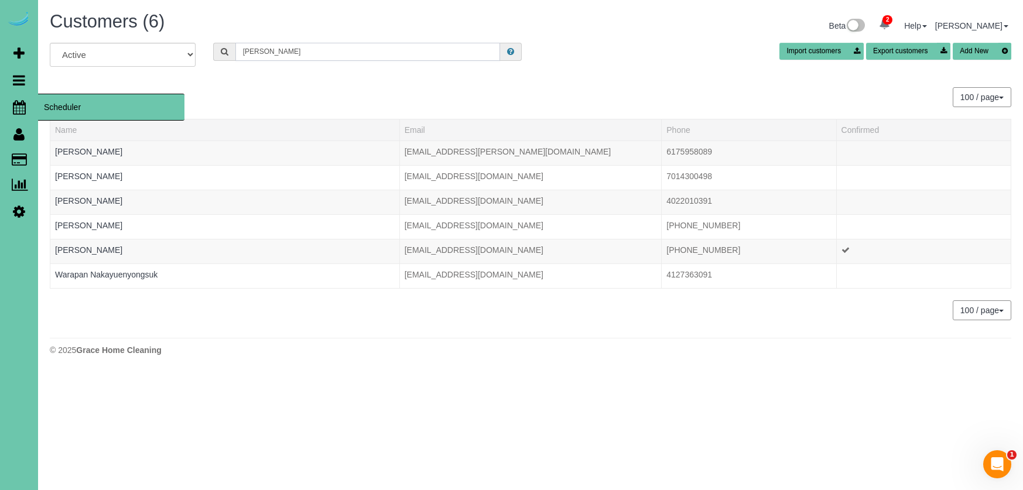
type input "[PERSON_NAME]"
drag, startPoint x: 5, startPoint y: 114, endPoint x: 86, endPoint y: 154, distance: 89.8
click at [86, 154] on link "[PERSON_NAME]" at bounding box center [88, 151] width 67 height 9
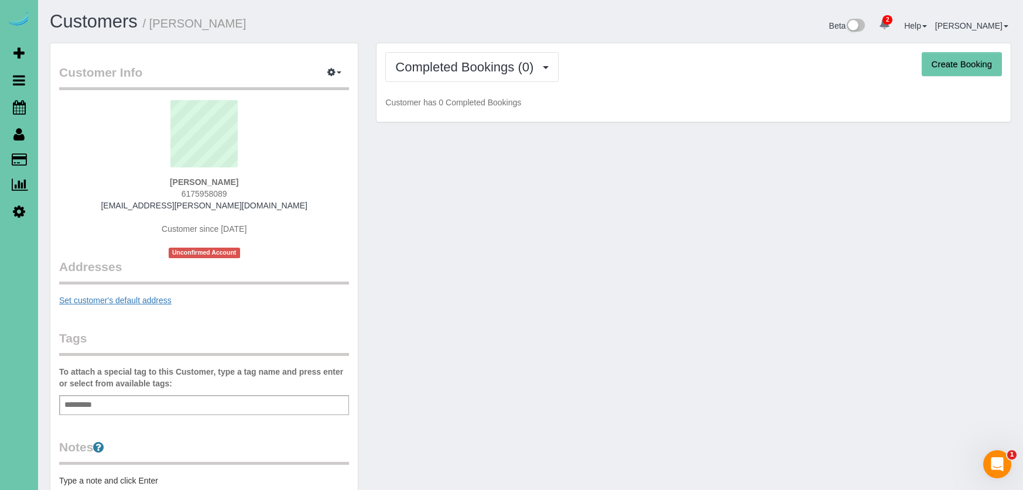
drag, startPoint x: 86, startPoint y: 154, endPoint x: 152, endPoint y: 298, distance: 158.6
click at [152, 298] on link "Set customer's default address" at bounding box center [115, 300] width 112 height 9
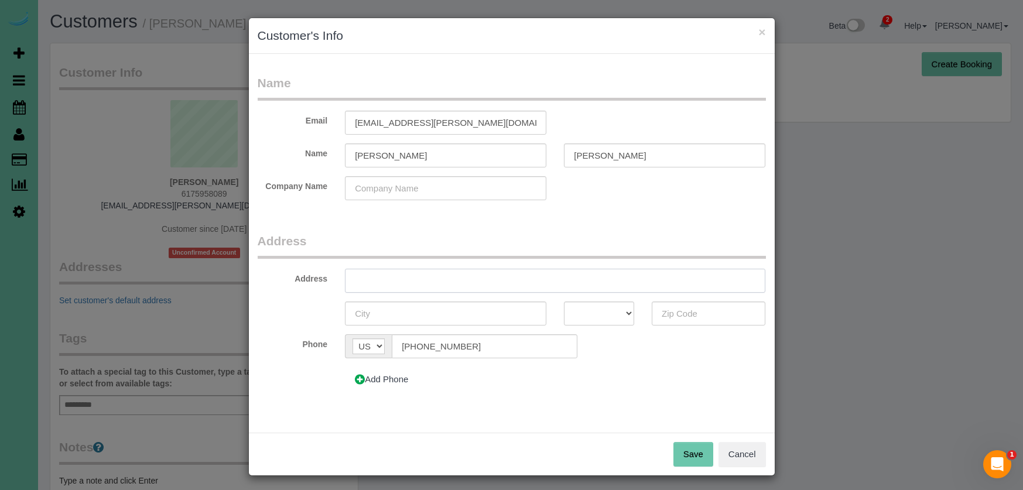
drag, startPoint x: 152, startPoint y: 298, endPoint x: 388, endPoint y: 284, distance: 236.5
type input "[STREET_ADDRESS]"
type input "Elkhorn"
select select "NE"
type input "68022"
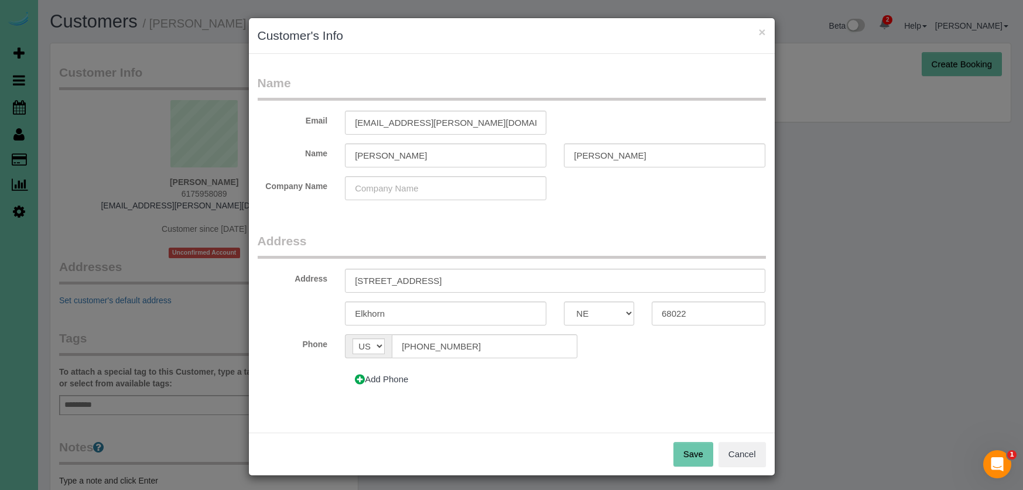
click at [690, 455] on button "Save" at bounding box center [694, 454] width 40 height 25
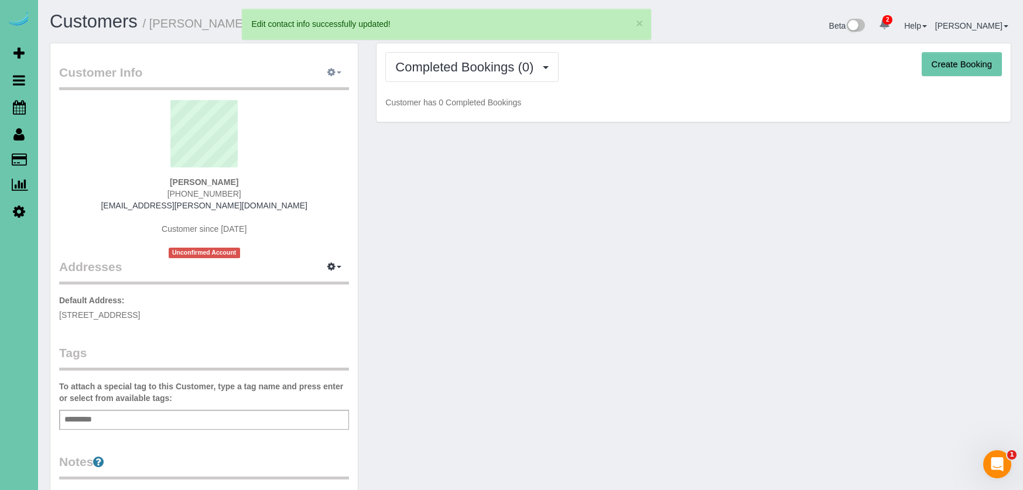
drag, startPoint x: 388, startPoint y: 284, endPoint x: 333, endPoint y: 73, distance: 218.4
click at [333, 73] on icon "button" at bounding box center [331, 72] width 8 height 7
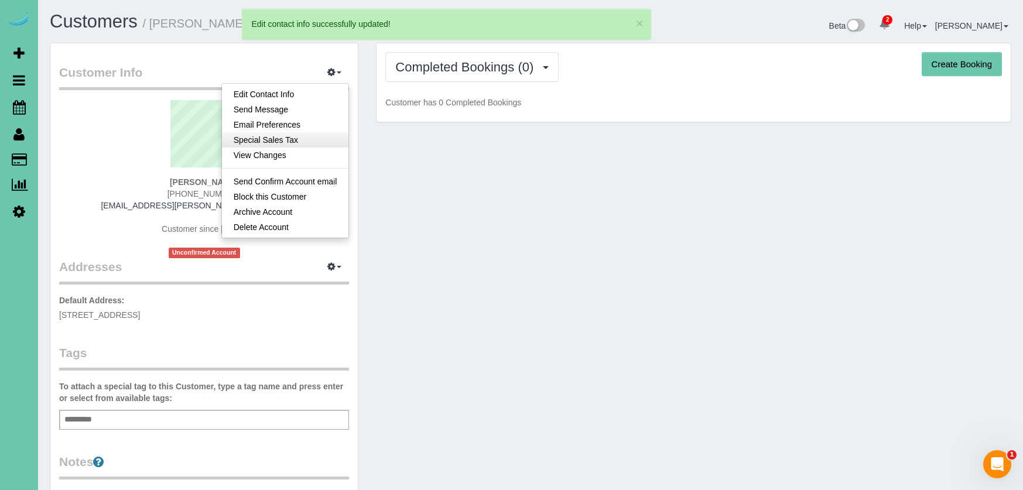
drag, startPoint x: 333, startPoint y: 73, endPoint x: 322, endPoint y: 140, distance: 68.3
click at [322, 140] on link "Special Sales Tax" at bounding box center [285, 139] width 127 height 15
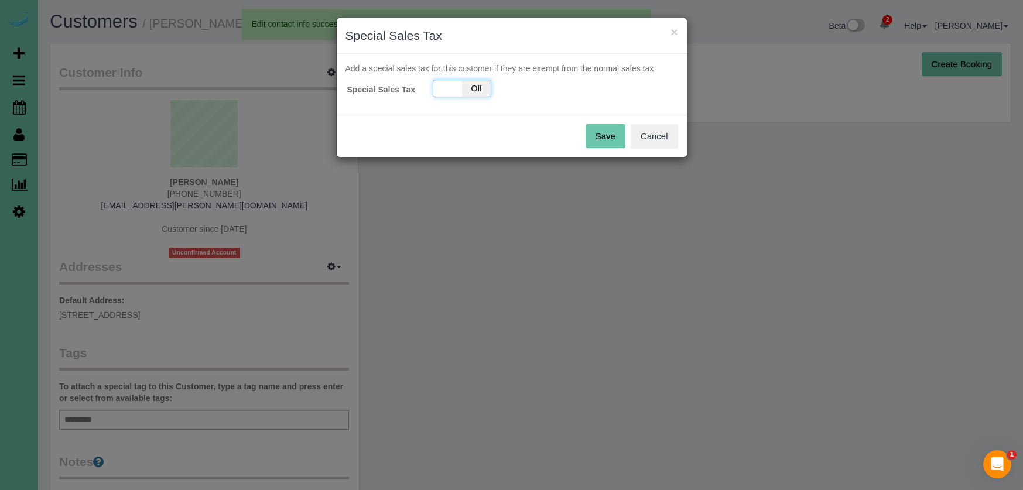
drag, startPoint x: 322, startPoint y: 140, endPoint x: 476, endPoint y: 96, distance: 160.2
click at [476, 96] on span "Off" at bounding box center [476, 88] width 29 height 16
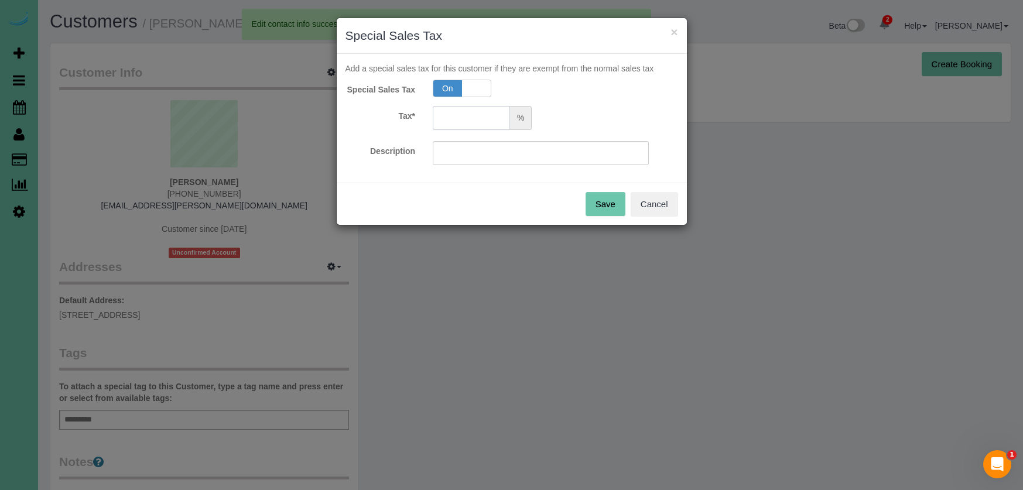
drag, startPoint x: 476, startPoint y: 96, endPoint x: 463, endPoint y: 113, distance: 21.3
click at [463, 113] on input "text" at bounding box center [471, 118] width 77 height 24
type input "5.5"
drag, startPoint x: 463, startPoint y: 113, endPoint x: 608, endPoint y: 201, distance: 169.3
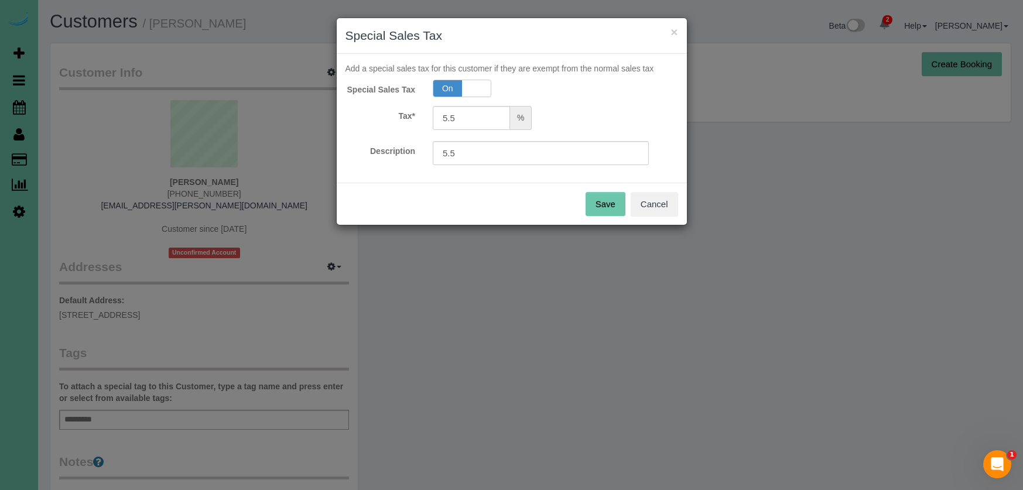
click at [608, 201] on button "Save" at bounding box center [606, 204] width 40 height 25
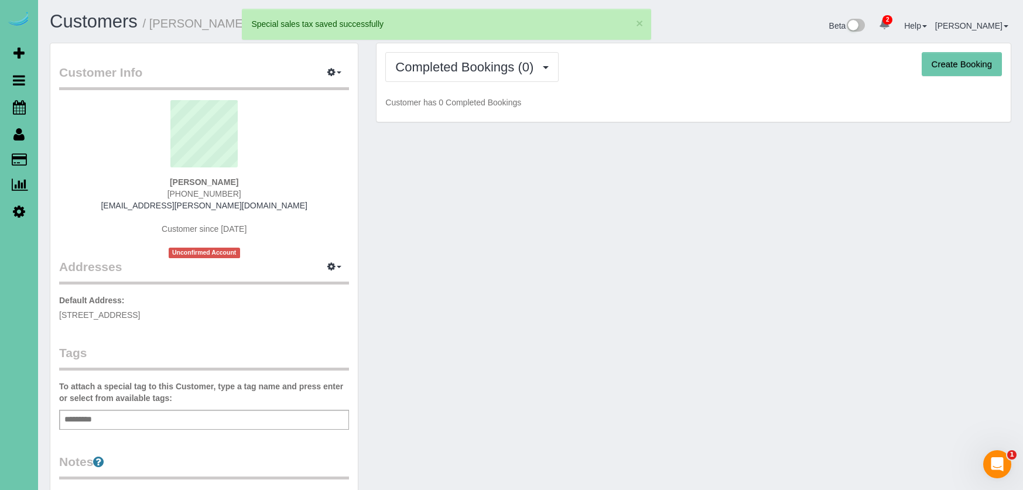
drag, startPoint x: 608, startPoint y: 201, endPoint x: 947, endPoint y: 62, distance: 366.1
click at [947, 62] on button "Create Booking" at bounding box center [962, 64] width 80 height 25
select select "NE"
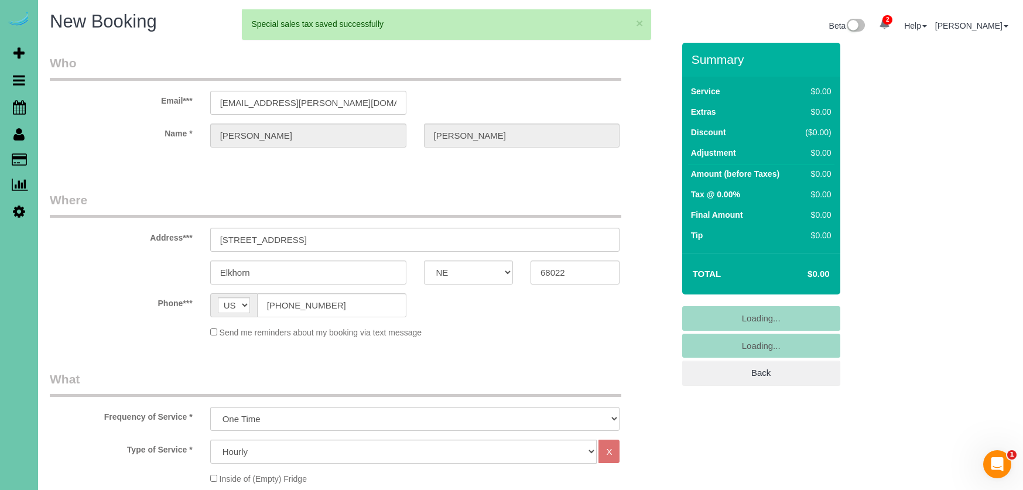
scroll to position [87, 0]
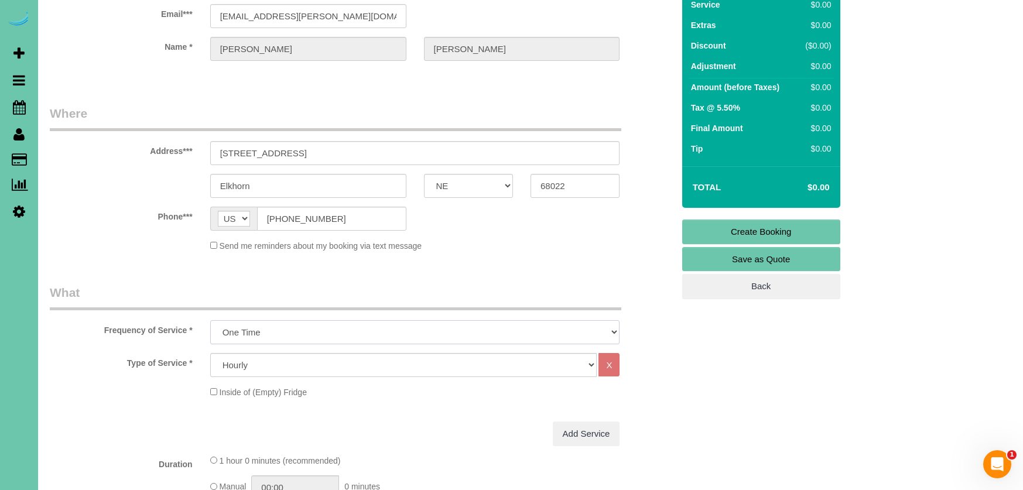
select select "object:5359"
select select "69"
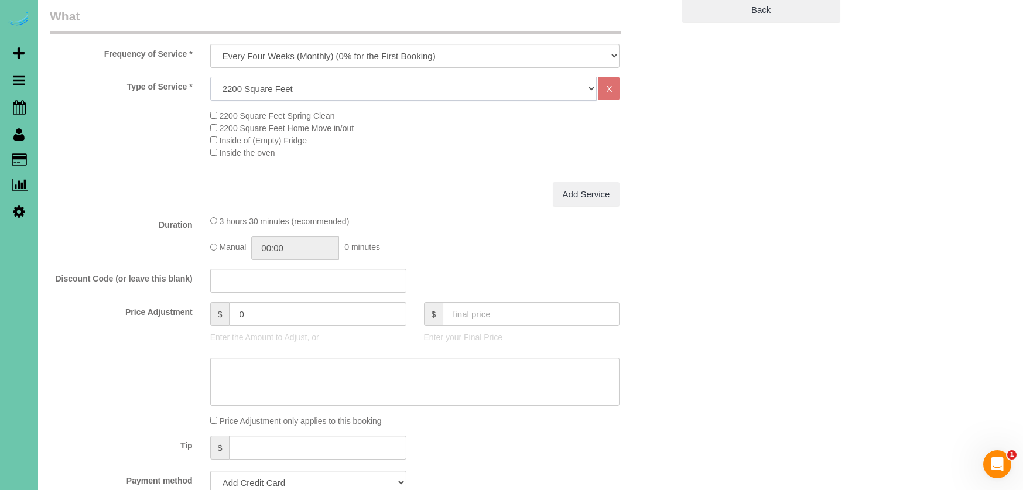
scroll to position [365, 0]
click at [299, 384] on textarea at bounding box center [415, 380] width 410 height 48
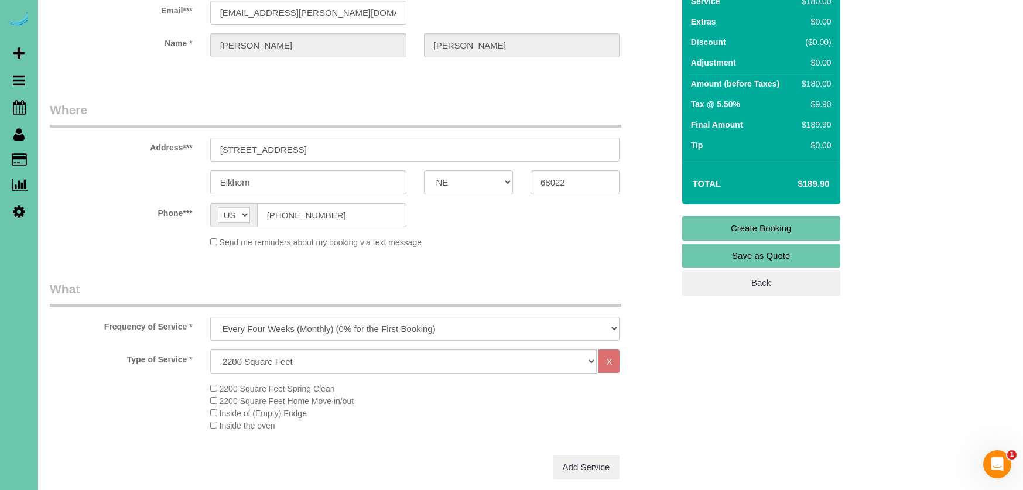
scroll to position [93, 0]
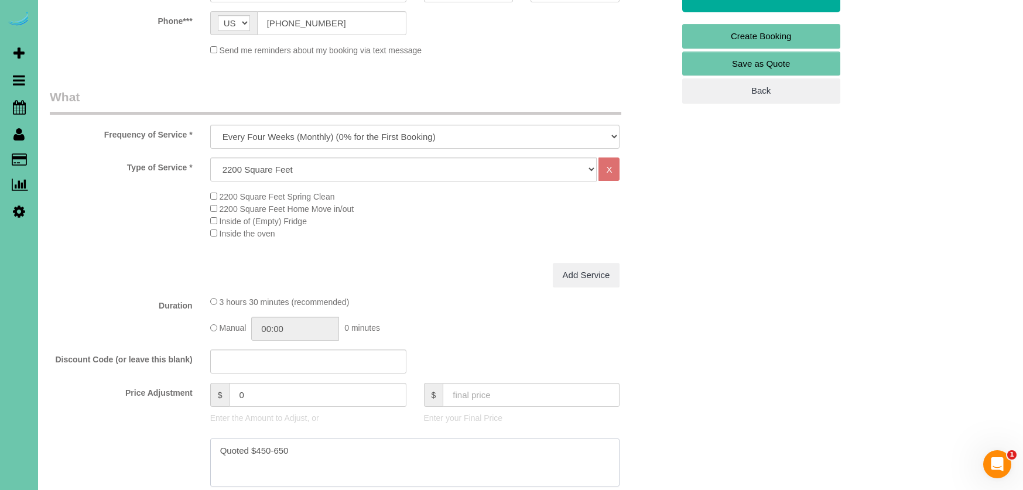
type textarea "Quoted $450-650"
click at [237, 388] on input "0" at bounding box center [317, 395] width 177 height 24
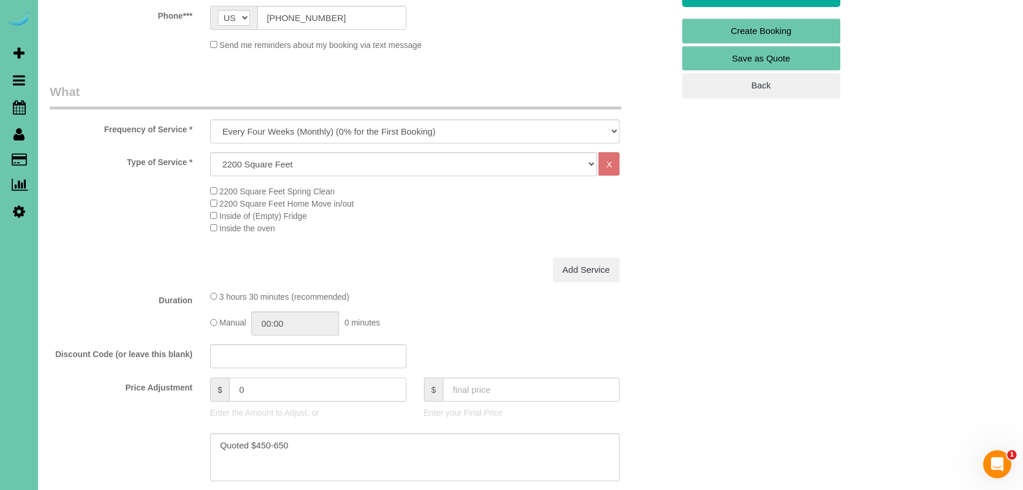
click at [236, 388] on input "0" at bounding box center [317, 390] width 177 height 24
type input "370"
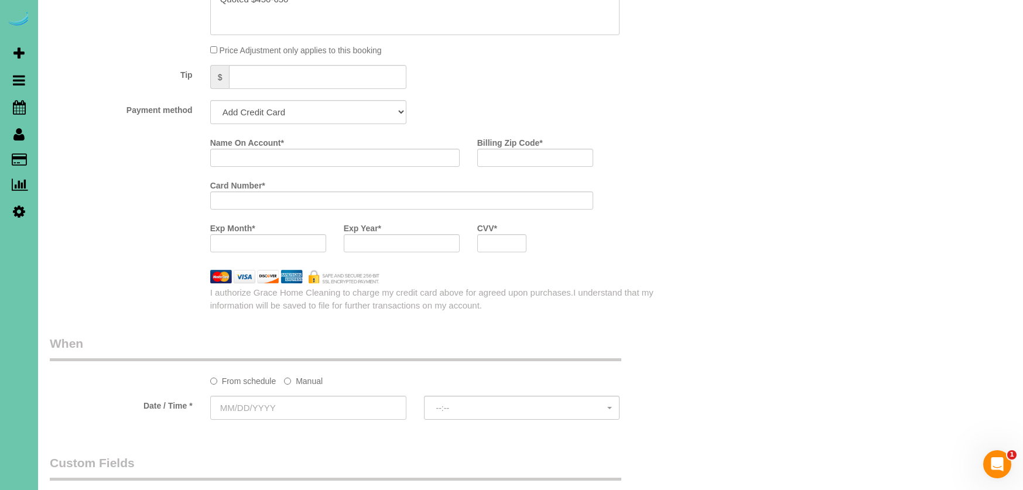
scroll to position [805, 0]
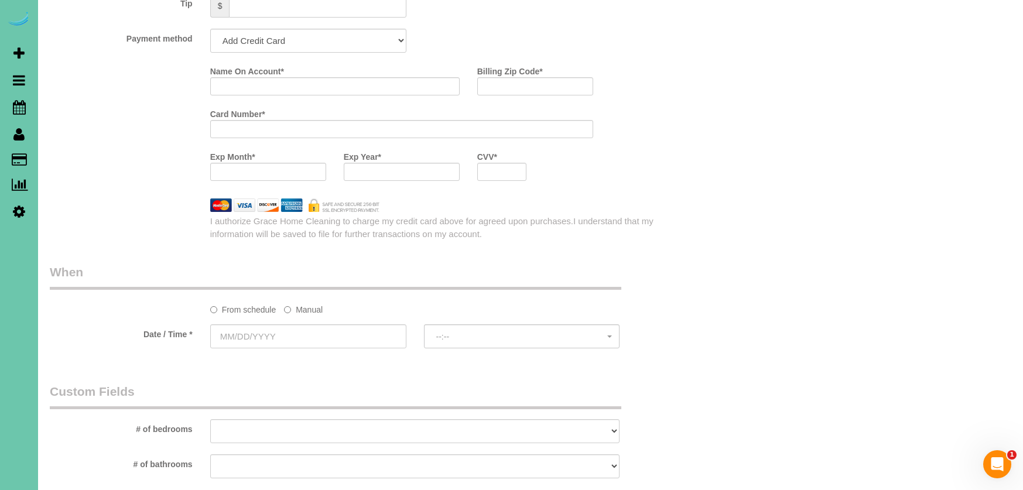
click at [316, 302] on label "Manual" at bounding box center [303, 308] width 39 height 16
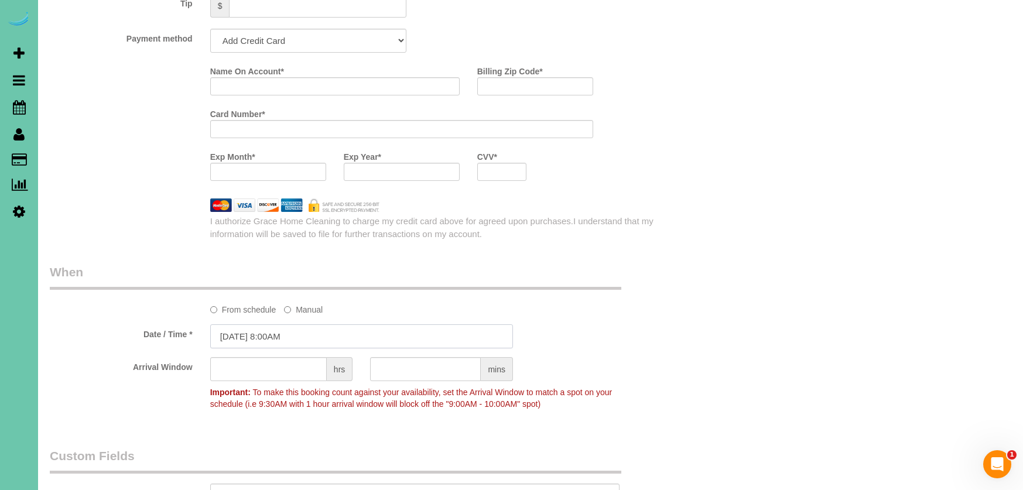
click at [296, 334] on input "[DATE] 8:00AM" at bounding box center [361, 336] width 303 height 24
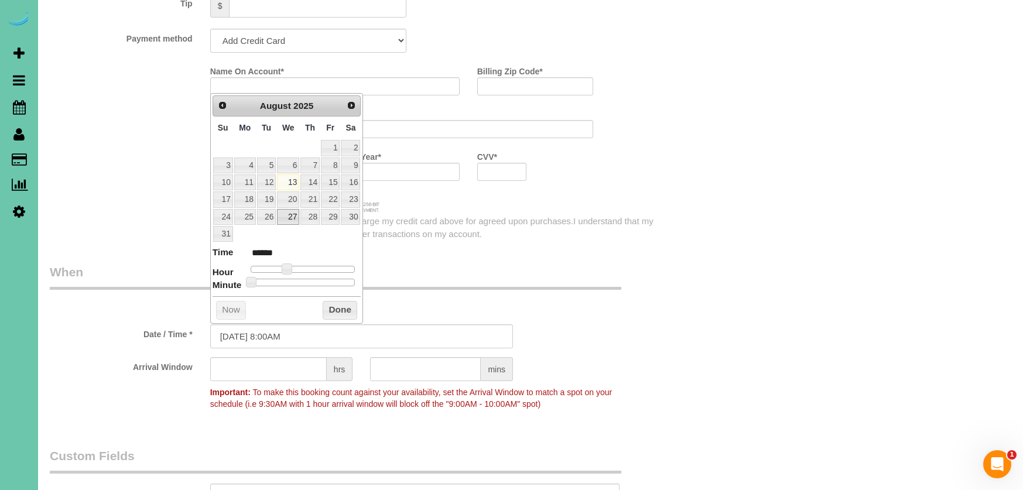
click at [296, 213] on link "27" at bounding box center [288, 217] width 22 height 16
type input "[DATE] 8:00AM"
drag, startPoint x: 330, startPoint y: 302, endPoint x: 347, endPoint y: 314, distance: 20.2
click at [331, 302] on button "Done" at bounding box center [340, 310] width 35 height 19
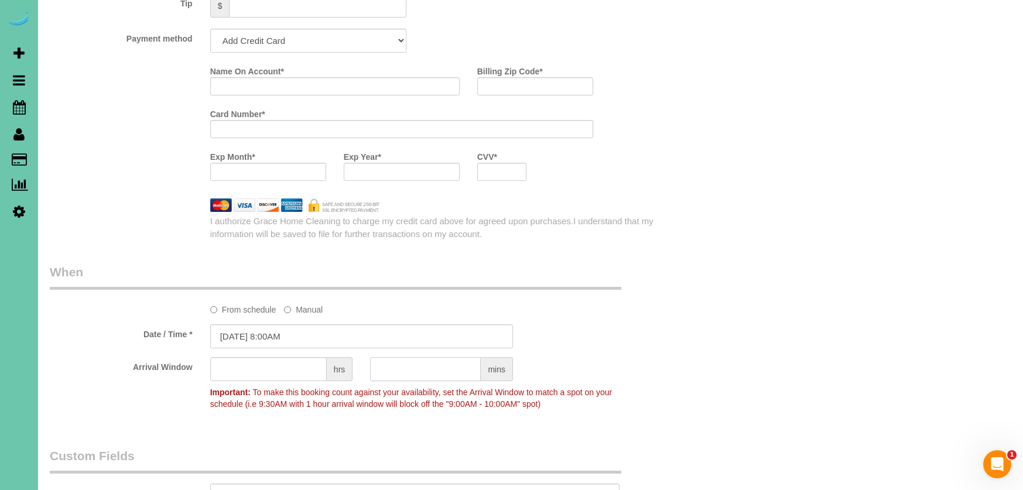
click at [416, 373] on input "text" at bounding box center [425, 369] width 111 height 24
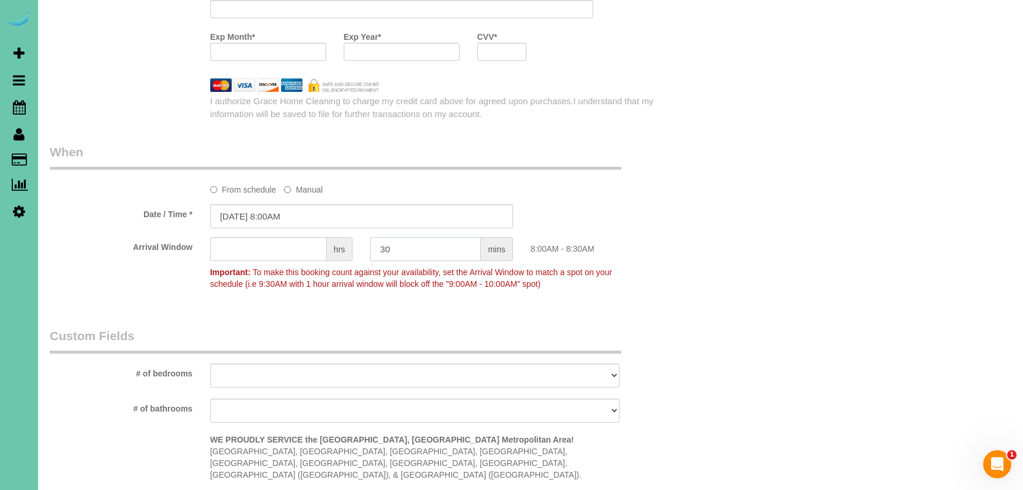
scroll to position [952, 0]
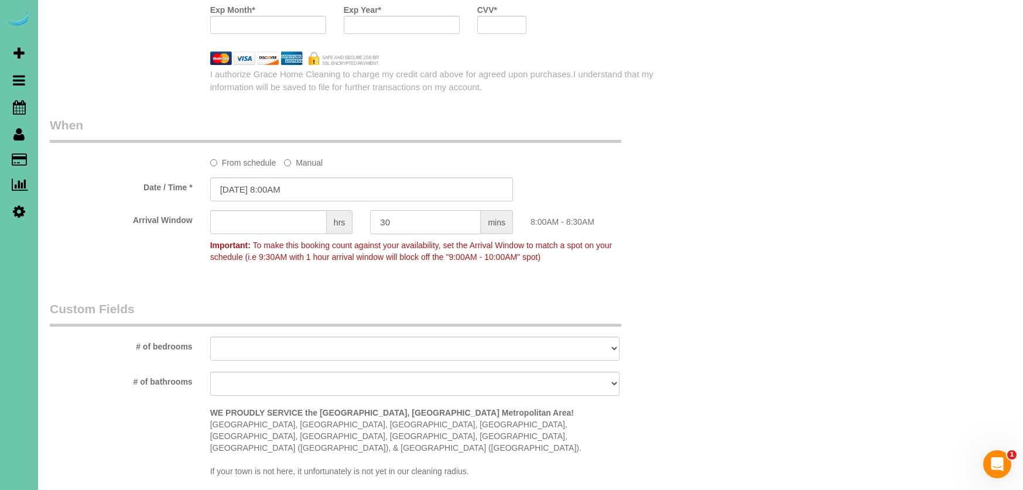
type input "30"
select select "number:37"
select select "number:42"
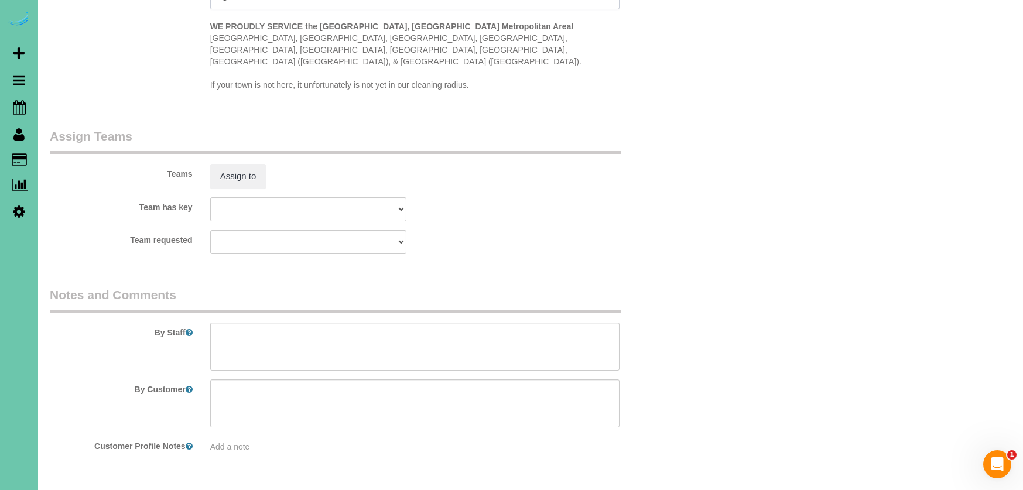
scroll to position [1341, 0]
click at [295, 332] on textarea at bounding box center [415, 345] width 410 height 48
paste textarea "Dirt level 1-5 : (Client keeps home in good shape or had previous cleaning serv…"
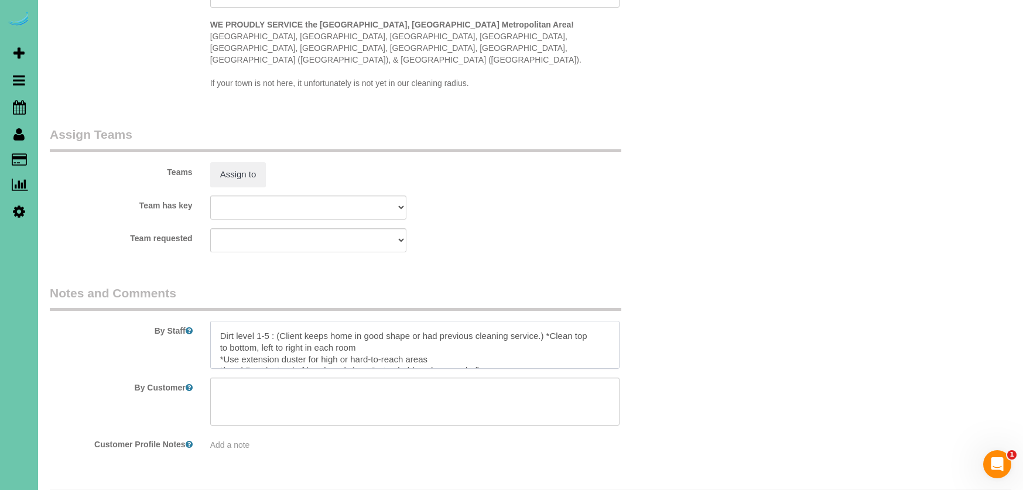
scroll to position [0, 0]
drag, startPoint x: 388, startPoint y: 305, endPoint x: 138, endPoint y: 205, distance: 269.2
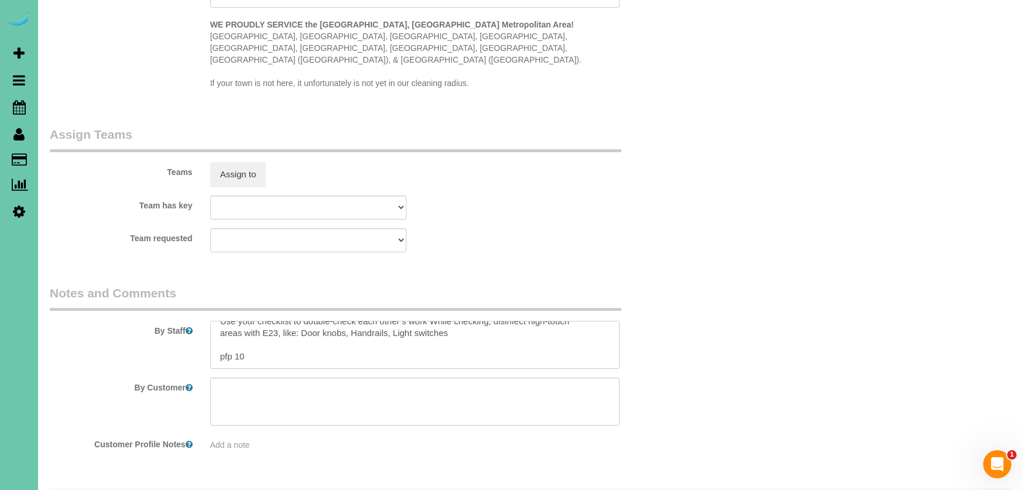
paste textarea "**Loremip dolor** 1. Sitamet 8. Co adipisc elitse do eius 4. Temporin utlabor e…"
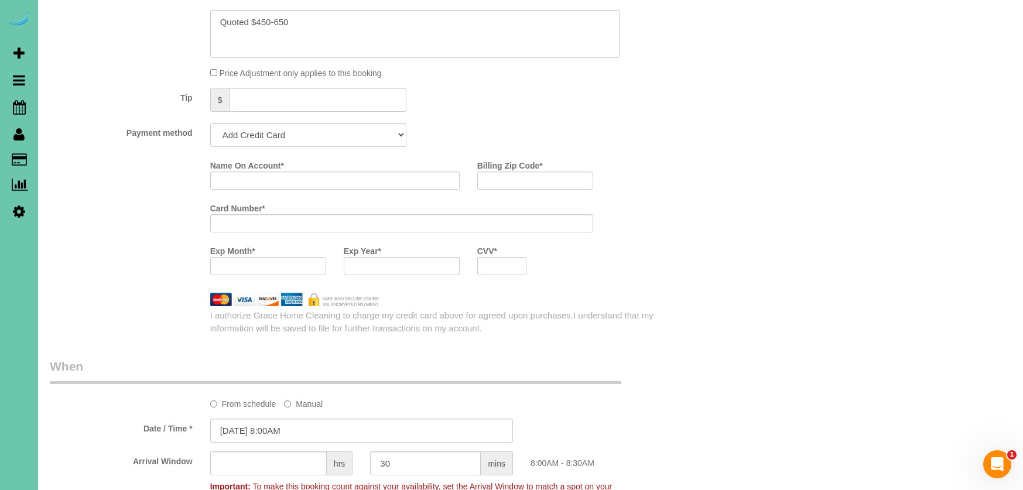
scroll to position [711, 0]
type textarea "**lor ipsumd** 3. sitame 9. consec adip el sedd 4. eiusmod tempori utlabore - e…"
type input "[PERSON_NAME]"
type input "68022"
click at [274, 267] on div at bounding box center [268, 266] width 116 height 18
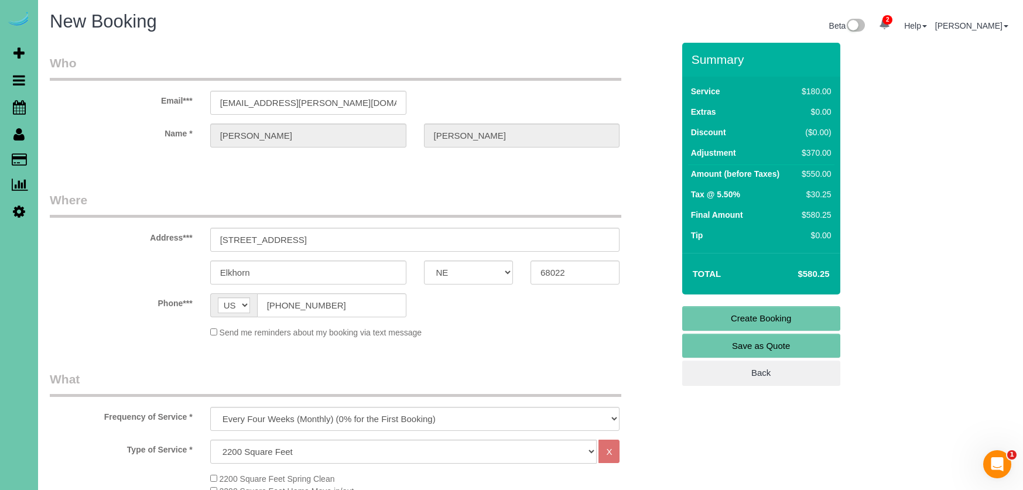
scroll to position [0, 0]
click at [744, 327] on link "Create Booking" at bounding box center [761, 318] width 158 height 25
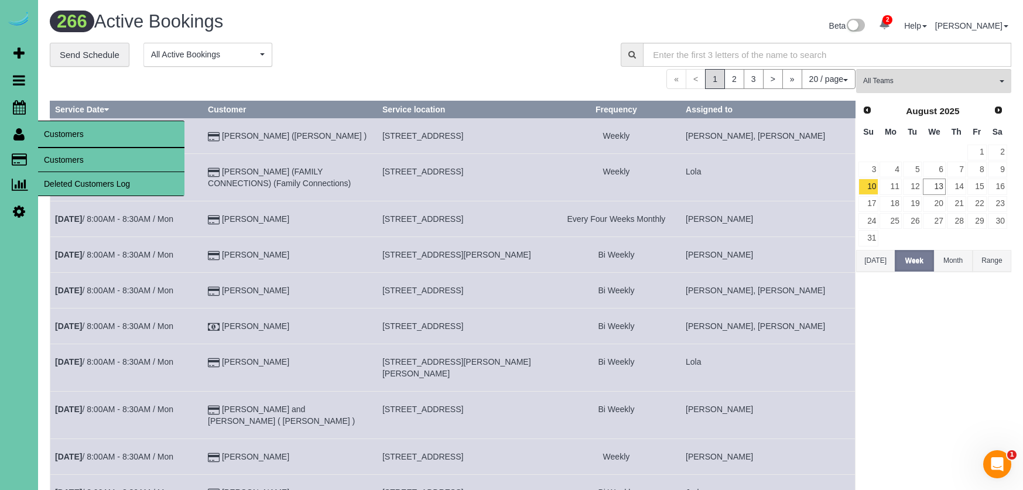
click at [63, 163] on link "Customers" at bounding box center [111, 159] width 146 height 23
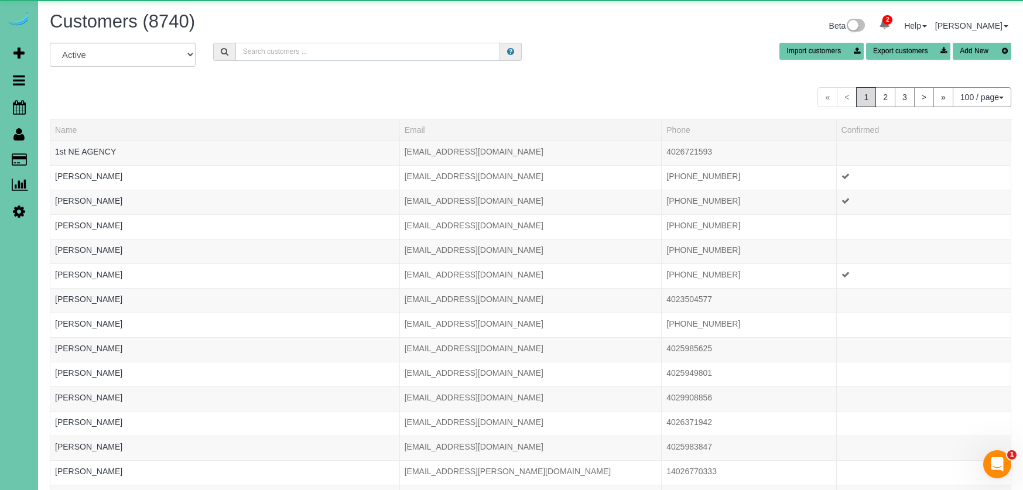
click at [279, 54] on input "text" at bounding box center [367, 52] width 265 height 18
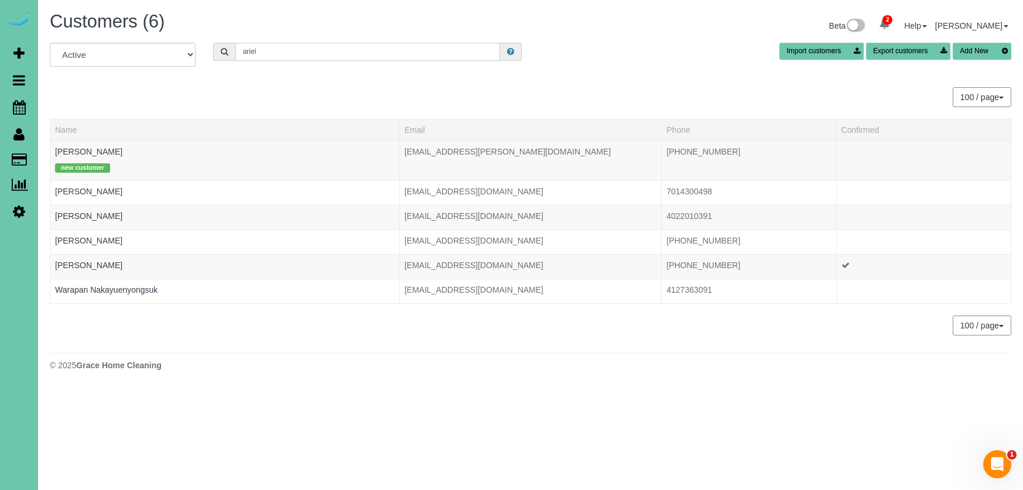
type input "[PERSON_NAME]"
drag, startPoint x: 317, startPoint y: 481, endPoint x: 77, endPoint y: 149, distance: 409.8
click at [77, 149] on link "[PERSON_NAME]" at bounding box center [88, 151] width 67 height 9
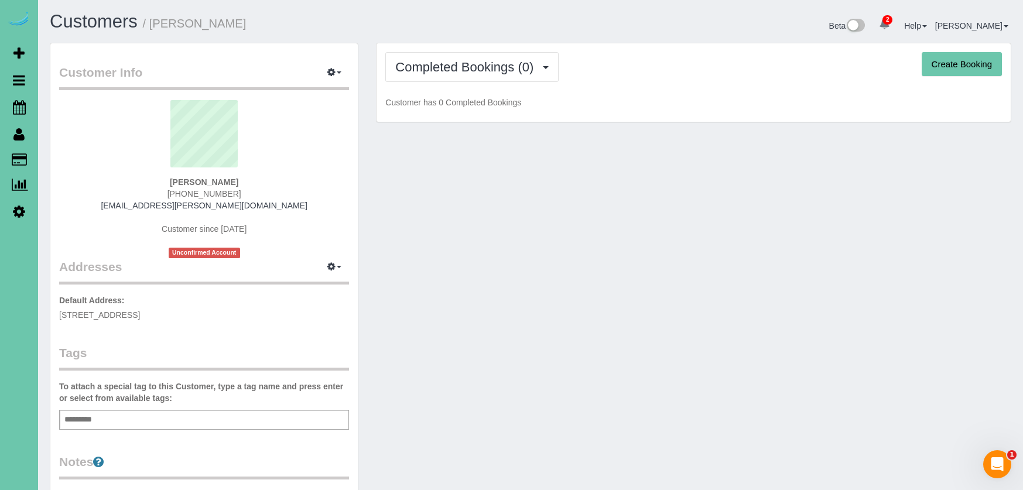
drag, startPoint x: 493, startPoint y: 67, endPoint x: 488, endPoint y: 87, distance: 19.8
click at [493, 67] on span "Completed Bookings (0)" at bounding box center [467, 67] width 144 height 15
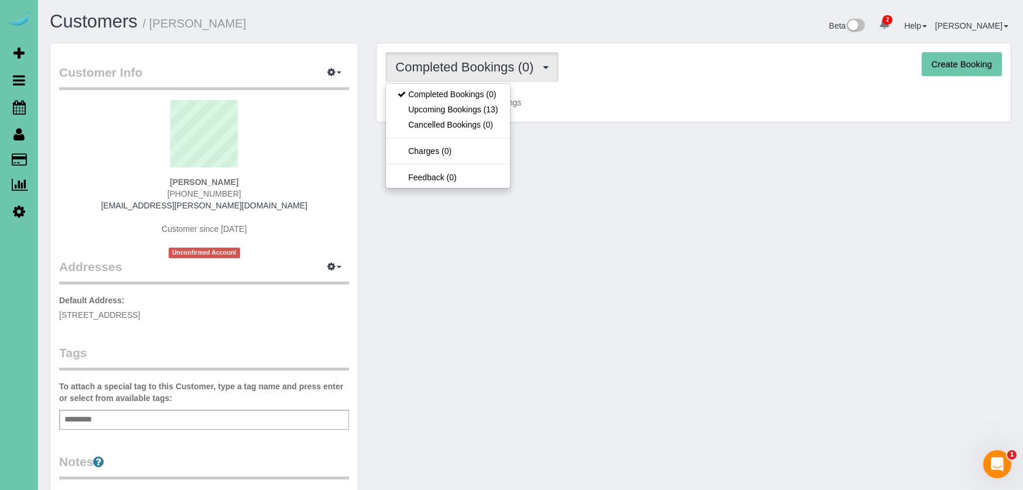
drag, startPoint x: 484, startPoint y: 108, endPoint x: 469, endPoint y: 114, distance: 16.9
click at [484, 108] on link "Upcoming Bookings (13)" at bounding box center [448, 109] width 124 height 15
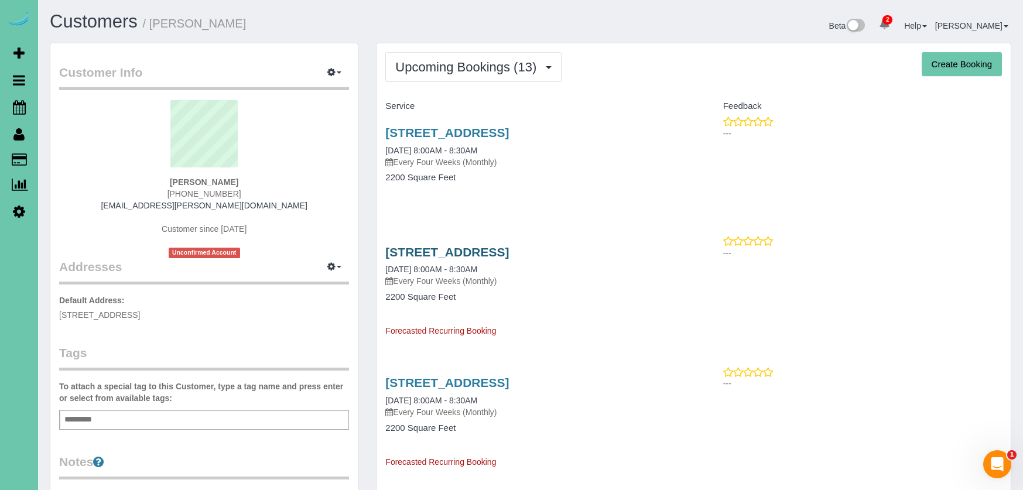
click at [470, 258] on link "[STREET_ADDRESS]" at bounding box center [447, 251] width 124 height 13
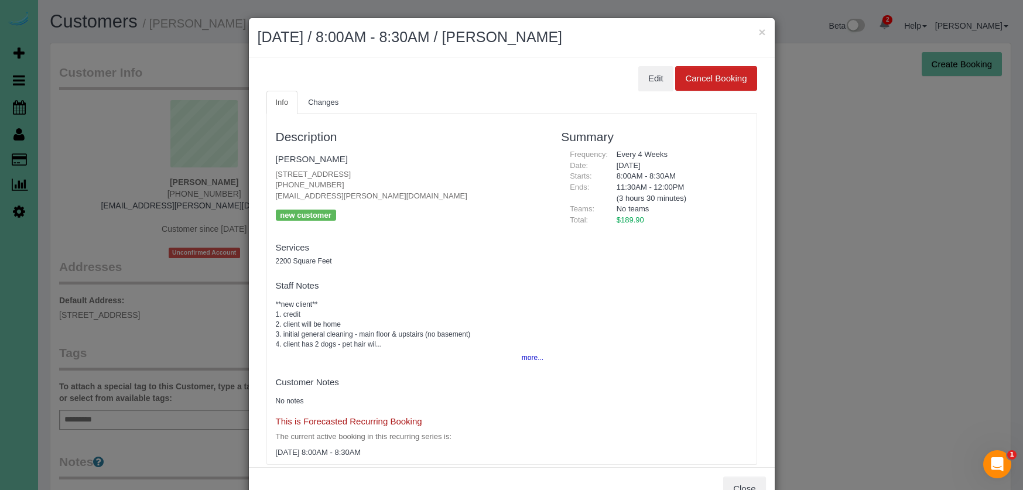
drag, startPoint x: 650, startPoint y: 78, endPoint x: 636, endPoint y: 81, distance: 14.5
click at [650, 78] on button "Edit" at bounding box center [655, 78] width 35 height 25
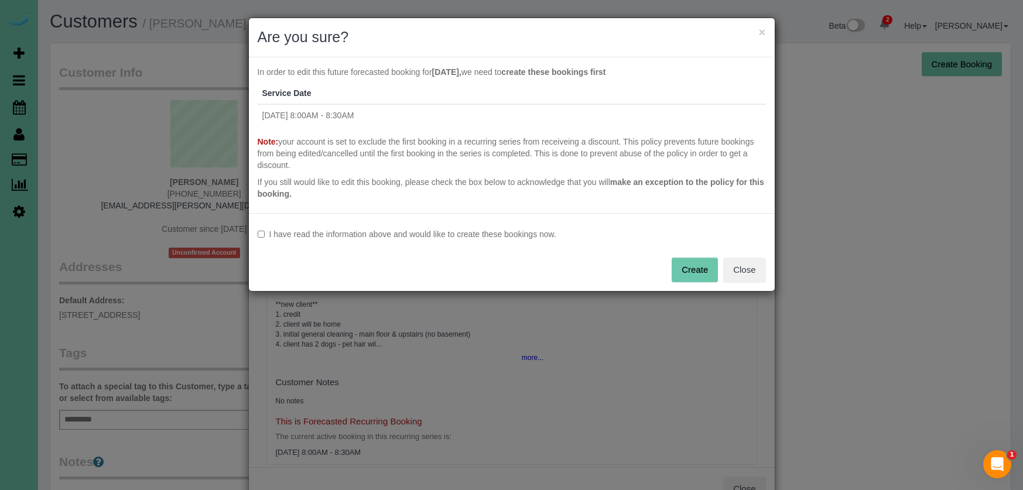
drag, startPoint x: 401, startPoint y: 237, endPoint x: 493, endPoint y: 248, distance: 92.0
click at [401, 237] on label "I have read the information above and would like to create these bookings now." at bounding box center [512, 234] width 508 height 12
drag, startPoint x: 694, startPoint y: 261, endPoint x: 675, endPoint y: 256, distance: 20.0
click at [693, 261] on button "Create" at bounding box center [695, 270] width 46 height 25
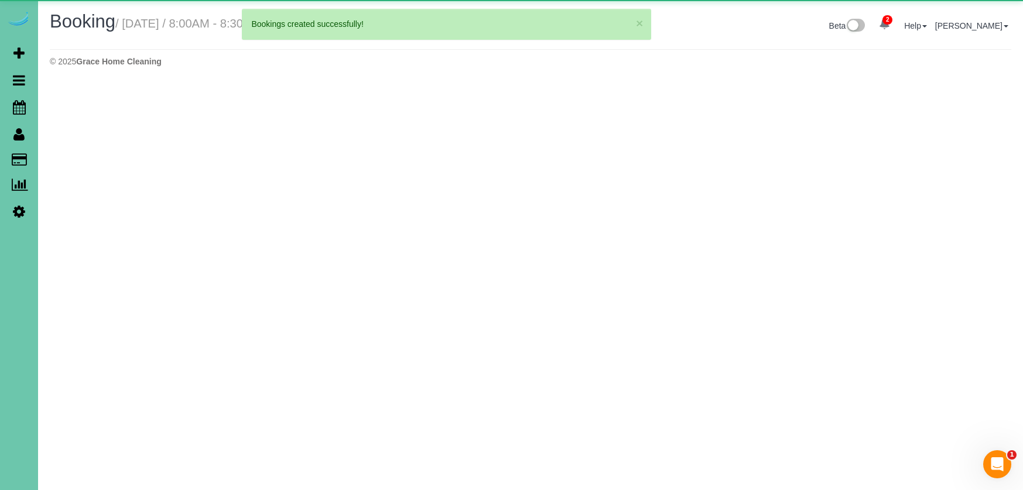
select select "NE"
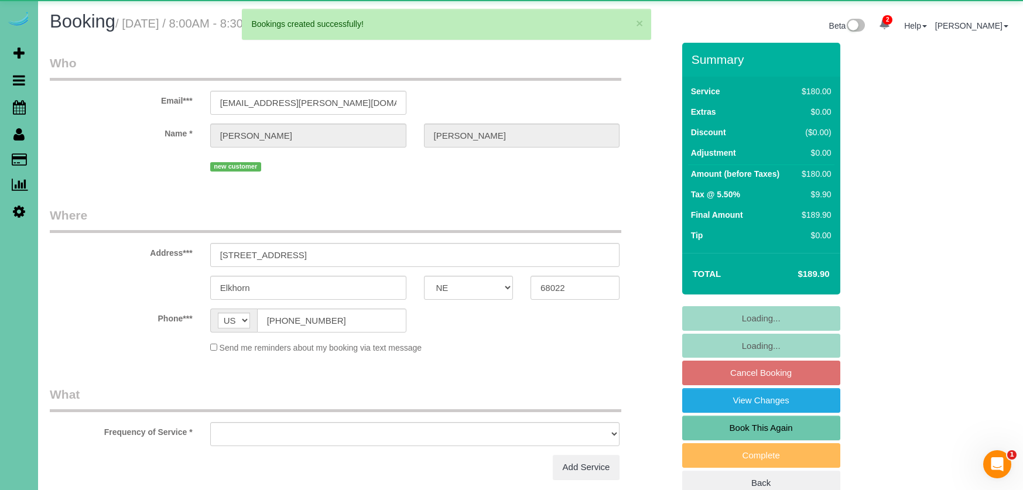
select select "object:7679"
select select "string:fspay-657464ee-53ed-45eb-a63b-69e3f5393215"
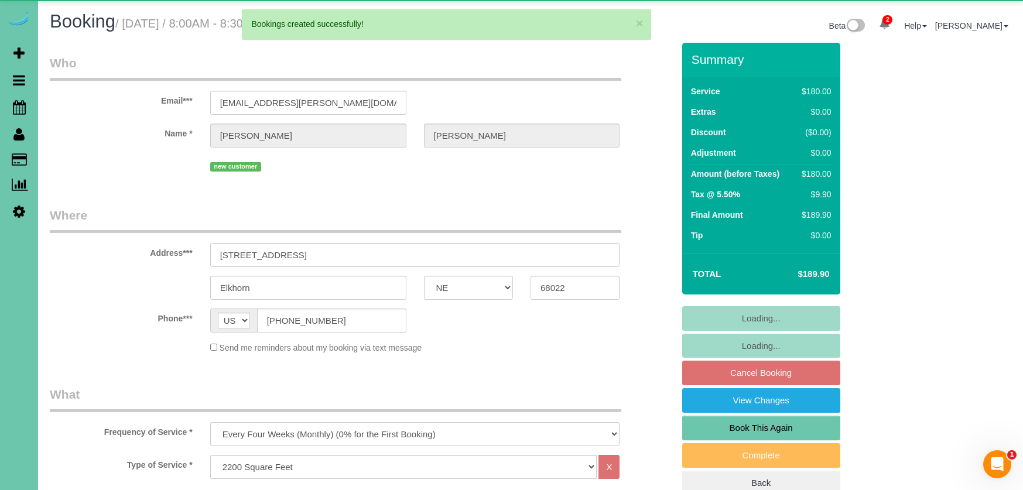
select select "object:7726"
select select "number:37"
select select "number:42"
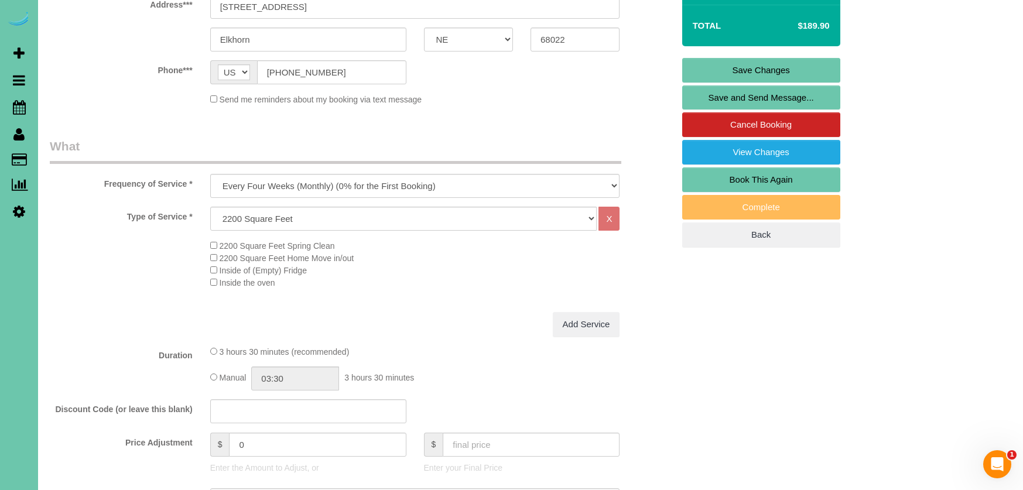
scroll to position [249, 0]
drag, startPoint x: 207, startPoint y: 422, endPoint x: 185, endPoint y: 412, distance: 24.6
click at [185, 414] on fieldset "What Frequency of Service * One Time Weekly (0% for the First Booking) Bi-Weekl…" at bounding box center [362, 385] width 624 height 497
type input "35"
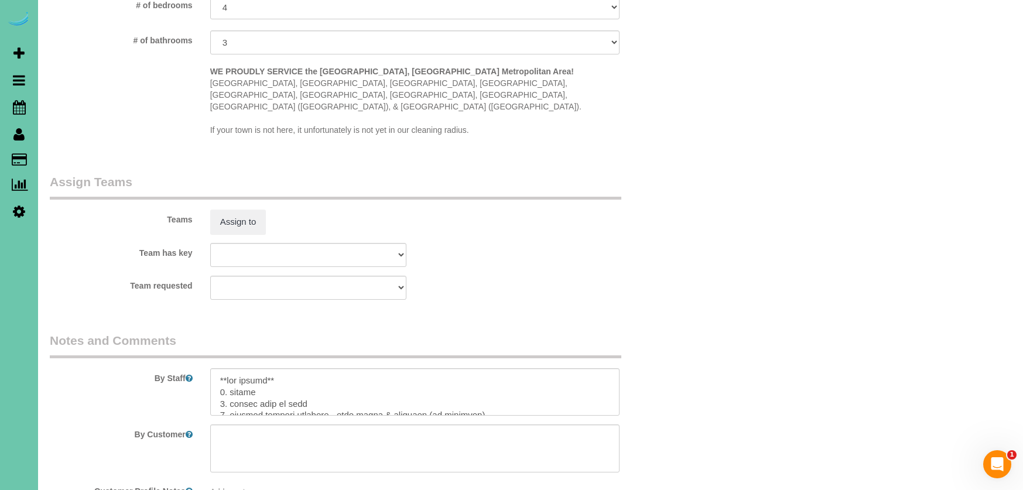
scroll to position [1131, 0]
drag, startPoint x: 271, startPoint y: 356, endPoint x: 209, endPoint y: 349, distance: 63.0
click at [209, 349] on div "By Staff" at bounding box center [361, 374] width 641 height 84
drag, startPoint x: 316, startPoint y: 386, endPoint x: 242, endPoint y: 383, distance: 73.3
click at [229, 385] on textarea at bounding box center [415, 392] width 410 height 48
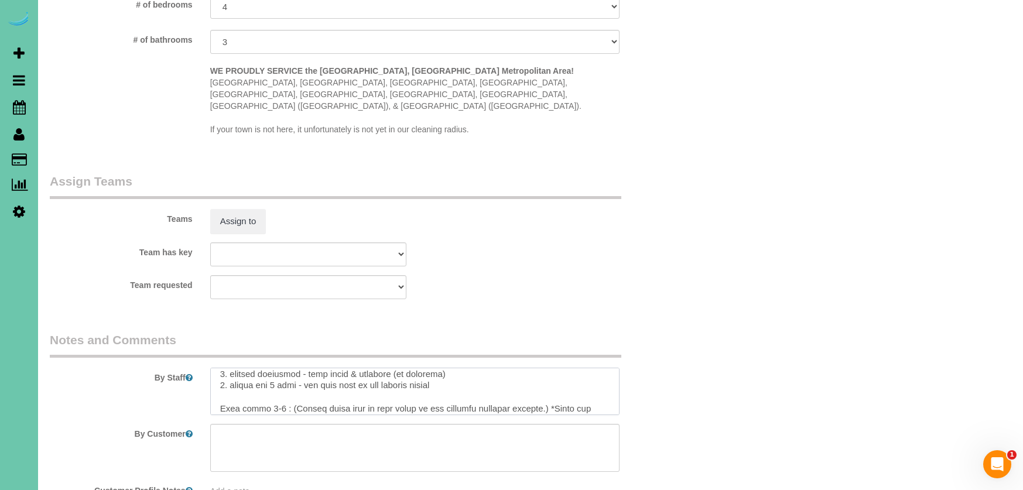
scroll to position [28, 0]
drag, startPoint x: 220, startPoint y: 385, endPoint x: 245, endPoint y: 488, distance: 105.6
click at [245, 488] on sui-booking-comments "By Staff By Customer Customer Profile Notes Add a note Comments 0" at bounding box center [362, 453] width 624 height 242
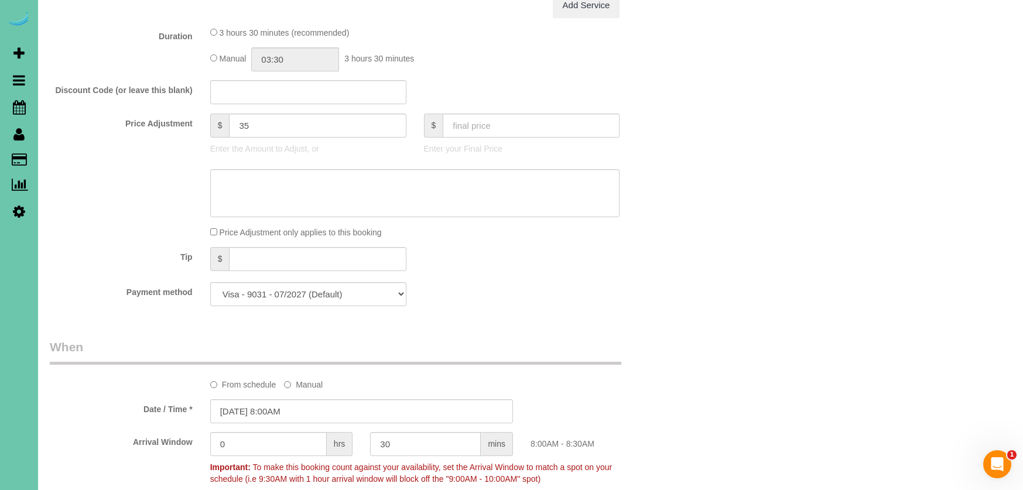
scroll to position [523, 0]
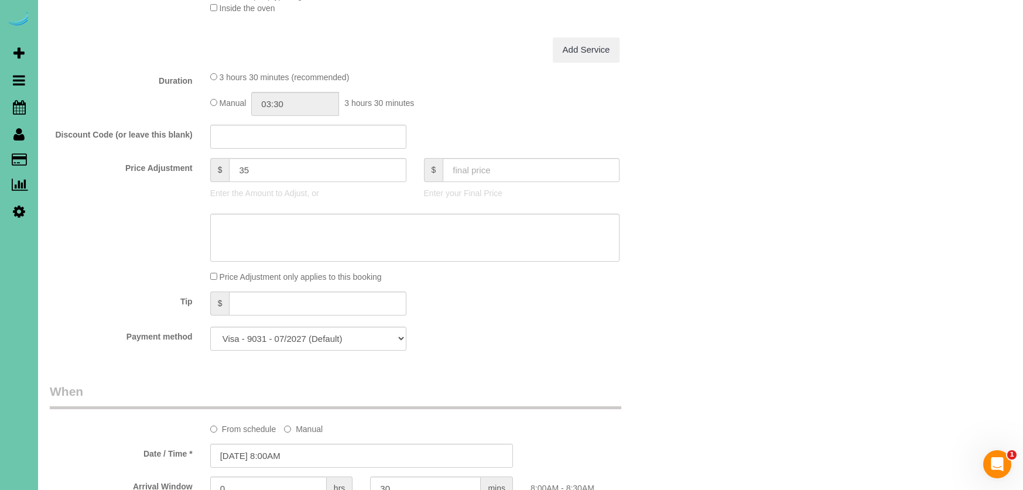
type textarea "1. credit 2. client will be home 3. monthly recurring - main floor & upstairs (…"
click at [216, 97] on div "Manual 03:30 3 hours 30 minutes" at bounding box center [415, 104] width 410 height 24
click at [288, 101] on input "03:30" at bounding box center [295, 104] width 88 height 24
type input "04:00"
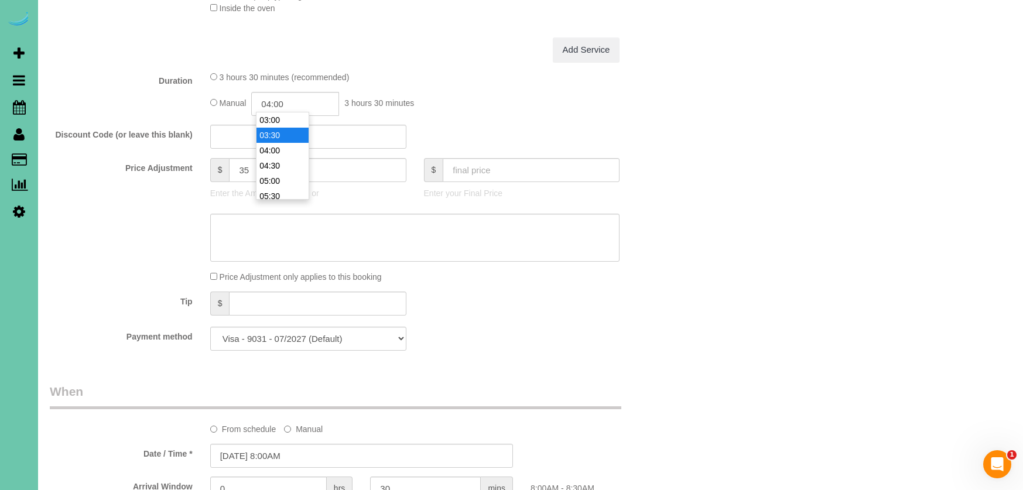
click at [288, 151] on li "04:00" at bounding box center [283, 150] width 52 height 15
click at [142, 150] on fieldset "What Frequency of Service * One Time Weekly (0% for the First Booking) Bi-Weekl…" at bounding box center [362, 111] width 624 height 497
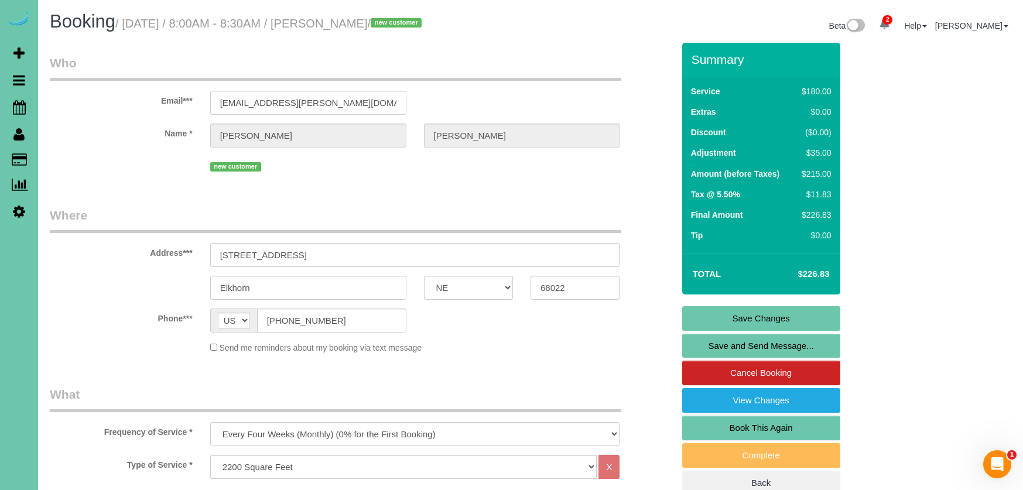
scroll to position [0, 0]
click at [738, 317] on link "Save Changes" at bounding box center [761, 318] width 158 height 25
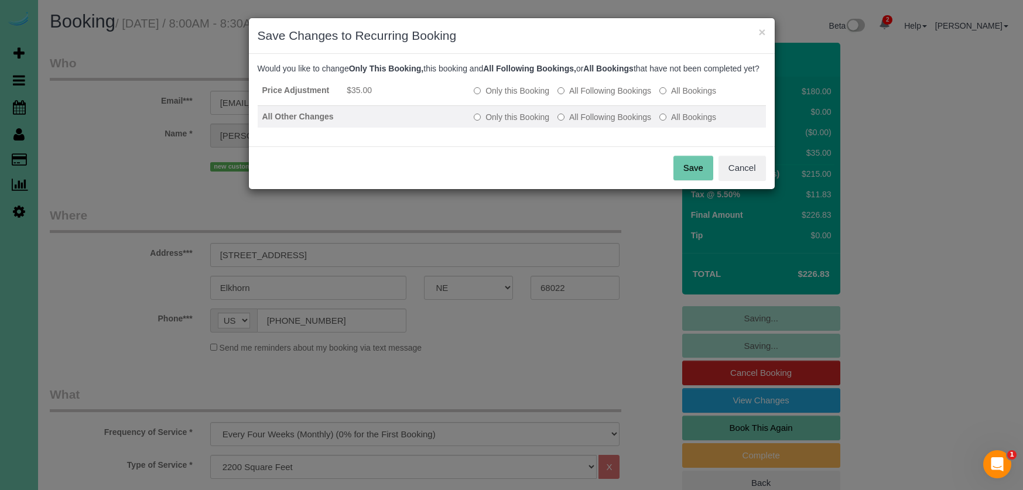
drag, startPoint x: 604, startPoint y: 102, endPoint x: 602, endPoint y: 127, distance: 25.2
click at [604, 97] on label "All Following Bookings" at bounding box center [605, 91] width 94 height 12
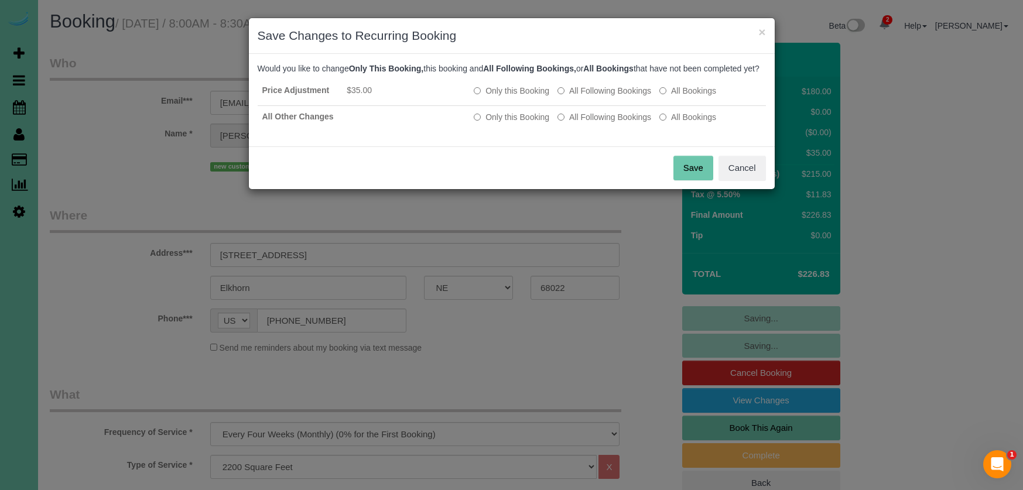
drag, startPoint x: 601, startPoint y: 130, endPoint x: 638, endPoint y: 152, distance: 43.1
click at [602, 123] on label "All Following Bookings" at bounding box center [605, 117] width 94 height 12
click at [690, 180] on button "Save" at bounding box center [694, 168] width 40 height 25
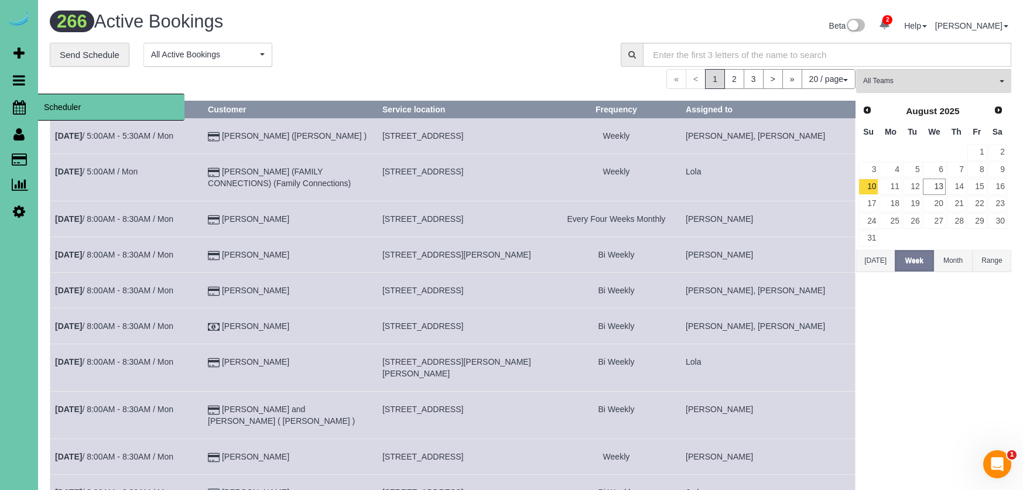
click at [17, 109] on icon at bounding box center [19, 107] width 13 height 14
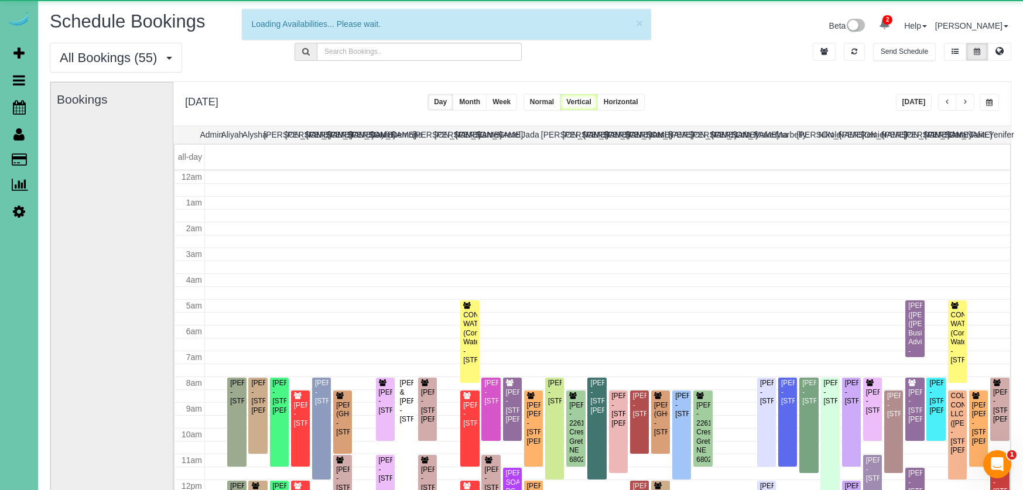
scroll to position [155, 0]
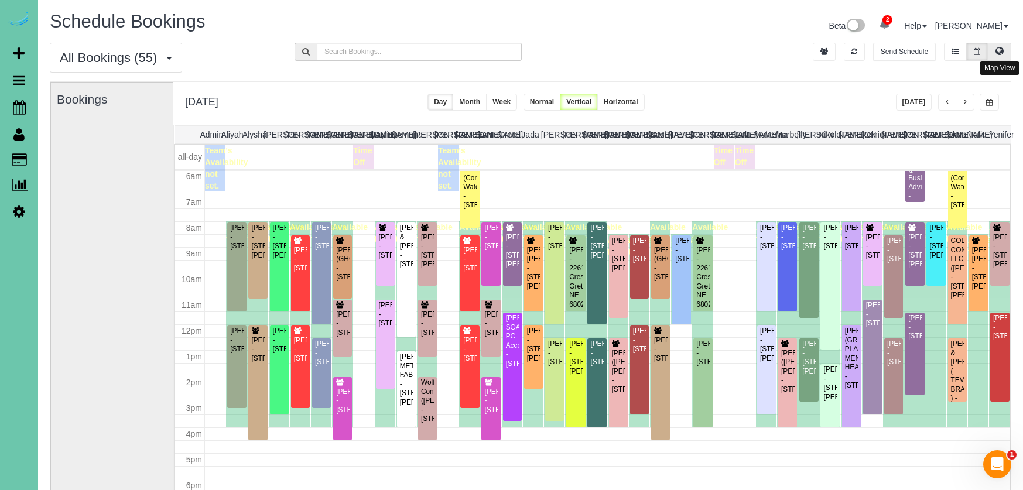
click at [995, 48] on button at bounding box center [999, 52] width 23 height 18
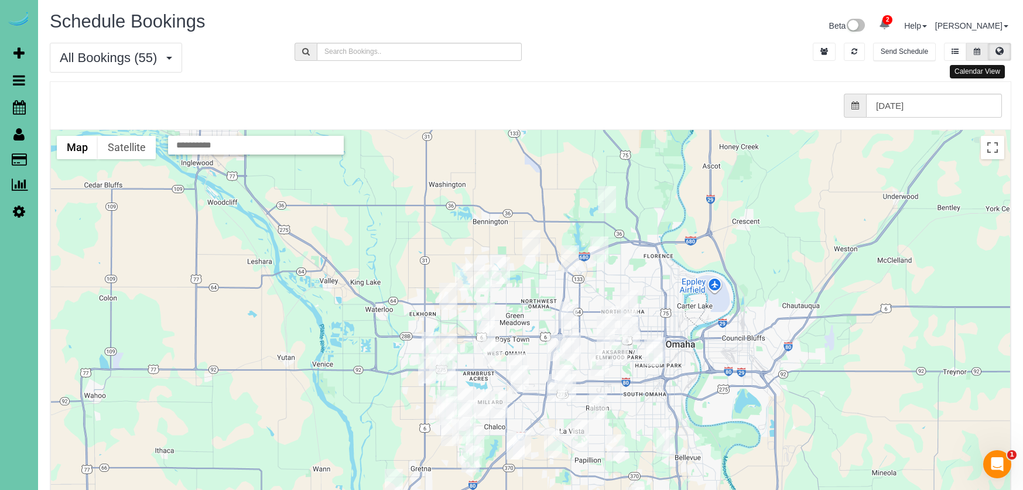
click at [974, 49] on icon at bounding box center [977, 51] width 6 height 7
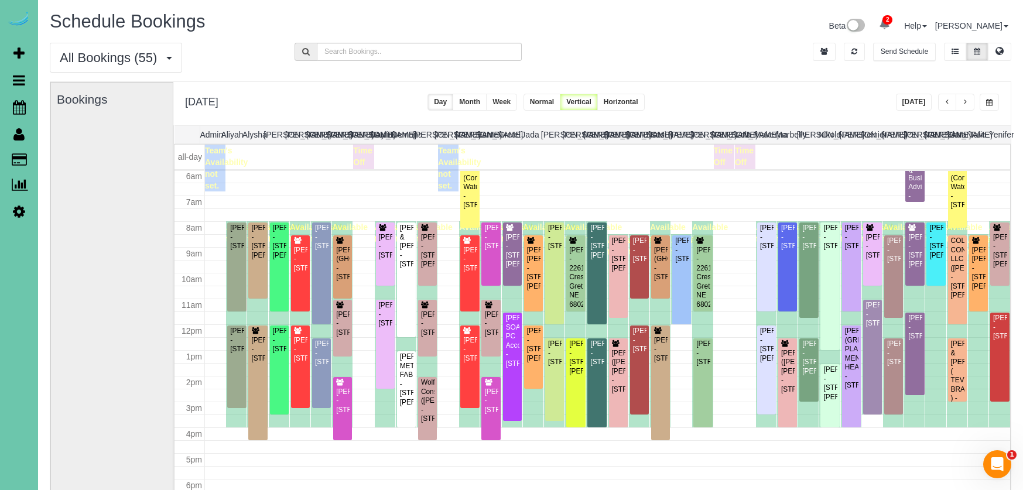
click at [918, 100] on button "[DATE]" at bounding box center [914, 102] width 36 height 17
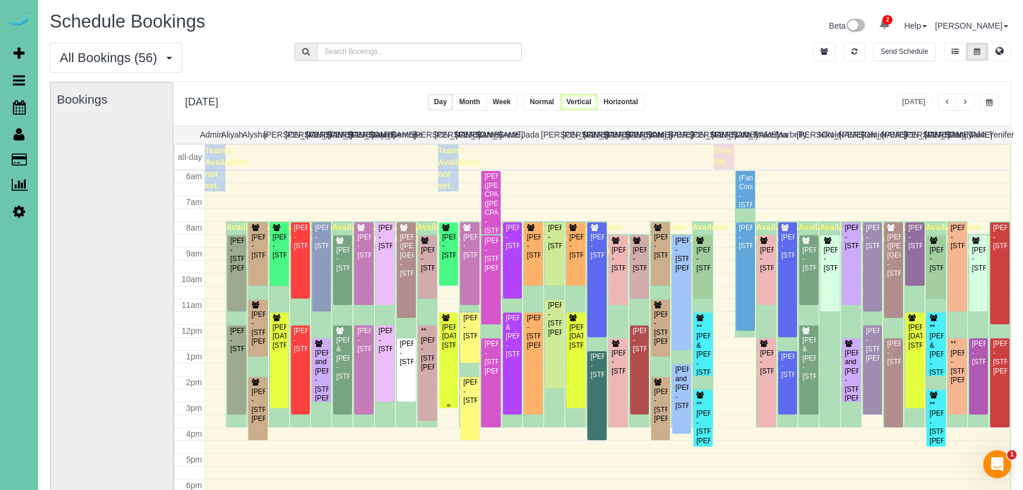
click at [447, 350] on div "[PERSON_NAME][DATE][STREET_ADDRESS]" at bounding box center [449, 336] width 14 height 27
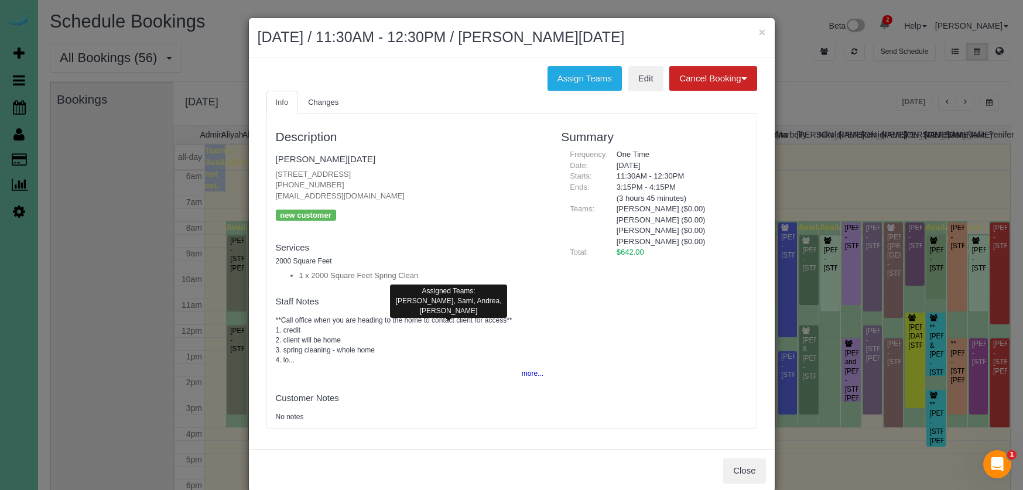
click at [544, 365] on div "Description [PERSON_NAME][DATE] [STREET_ADDRESS] [PHONE_NUMBER] [EMAIL_ADDRESS]…" at bounding box center [410, 271] width 286 height 302
drag, startPoint x: 416, startPoint y: 173, endPoint x: 269, endPoint y: 170, distance: 147.0
click at [269, 170] on div "Description [PERSON_NAME][DATE] [STREET_ADDRESS] [PHONE_NUMBER] [EMAIL_ADDRESS]…" at bounding box center [410, 271] width 286 height 302
copy p "[STREET_ADDRESS]"
